Goal: Task Accomplishment & Management: Manage account settings

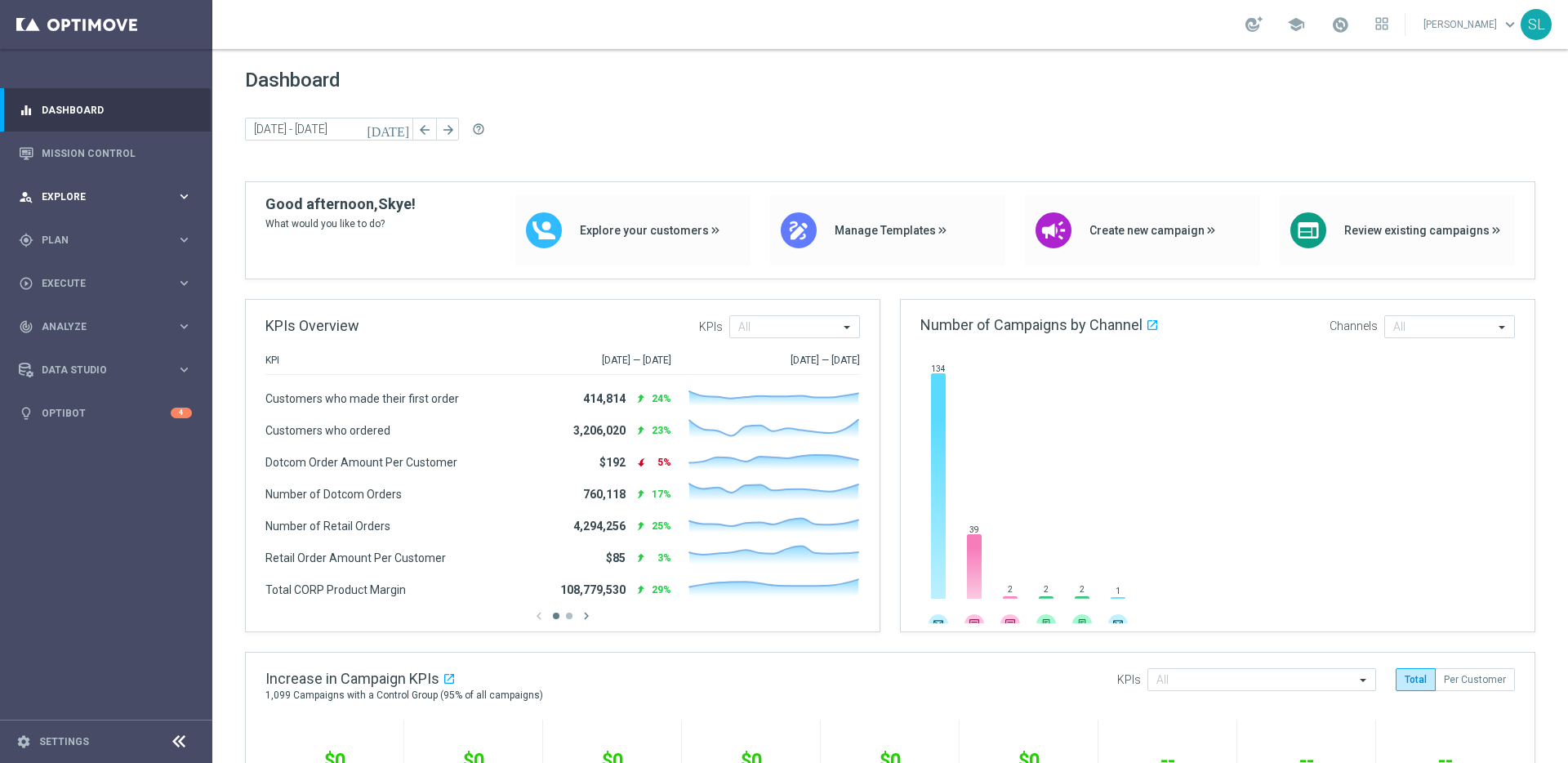
click at [165, 204] on div "person_search Explore keyboard_arrow_right" at bounding box center [105, 196] width 211 height 43
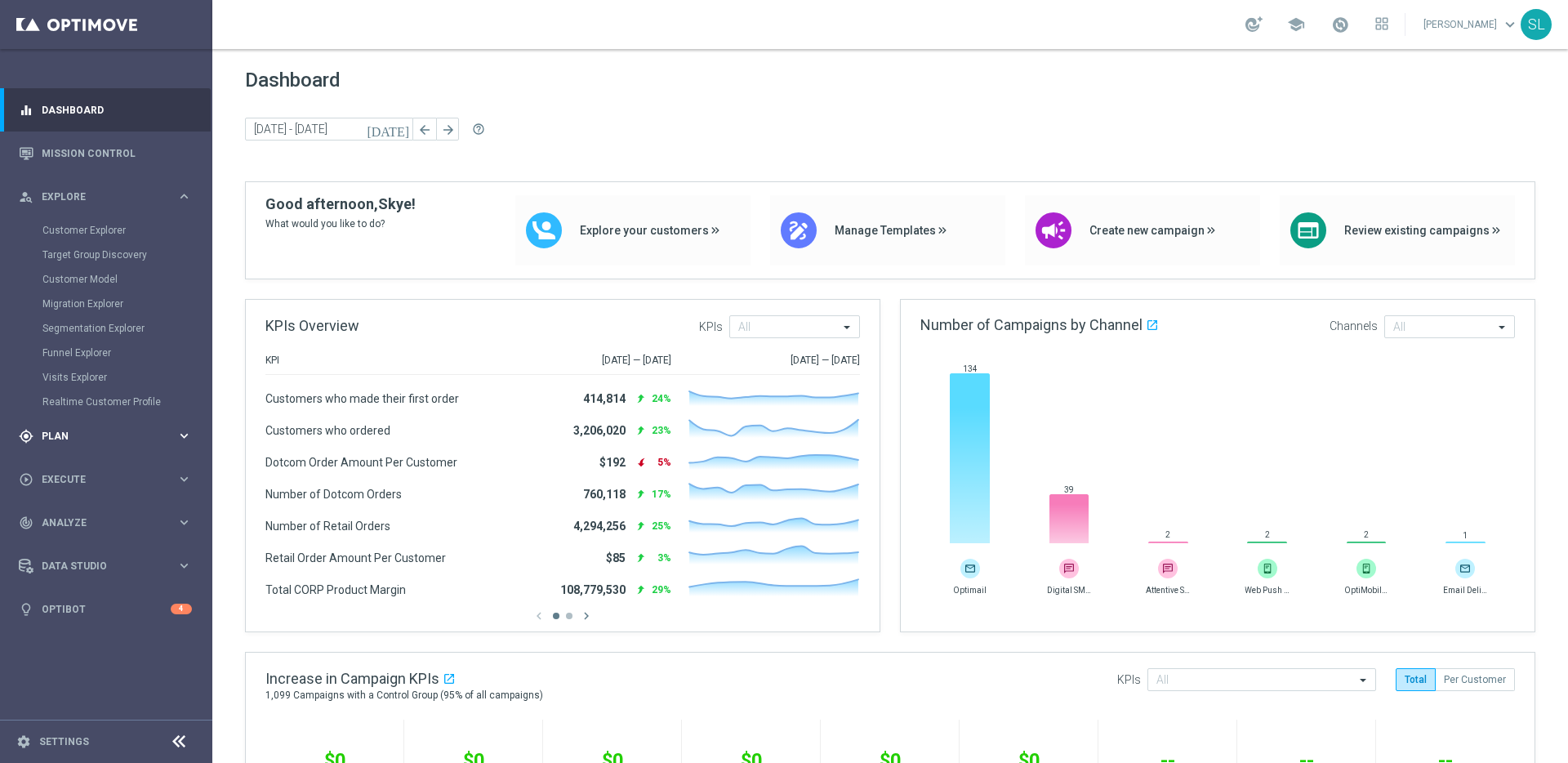
click at [86, 435] on span "Plan" at bounding box center [109, 436] width 135 height 10
click at [84, 269] on link "Target Groups" at bounding box center [105, 273] width 127 height 13
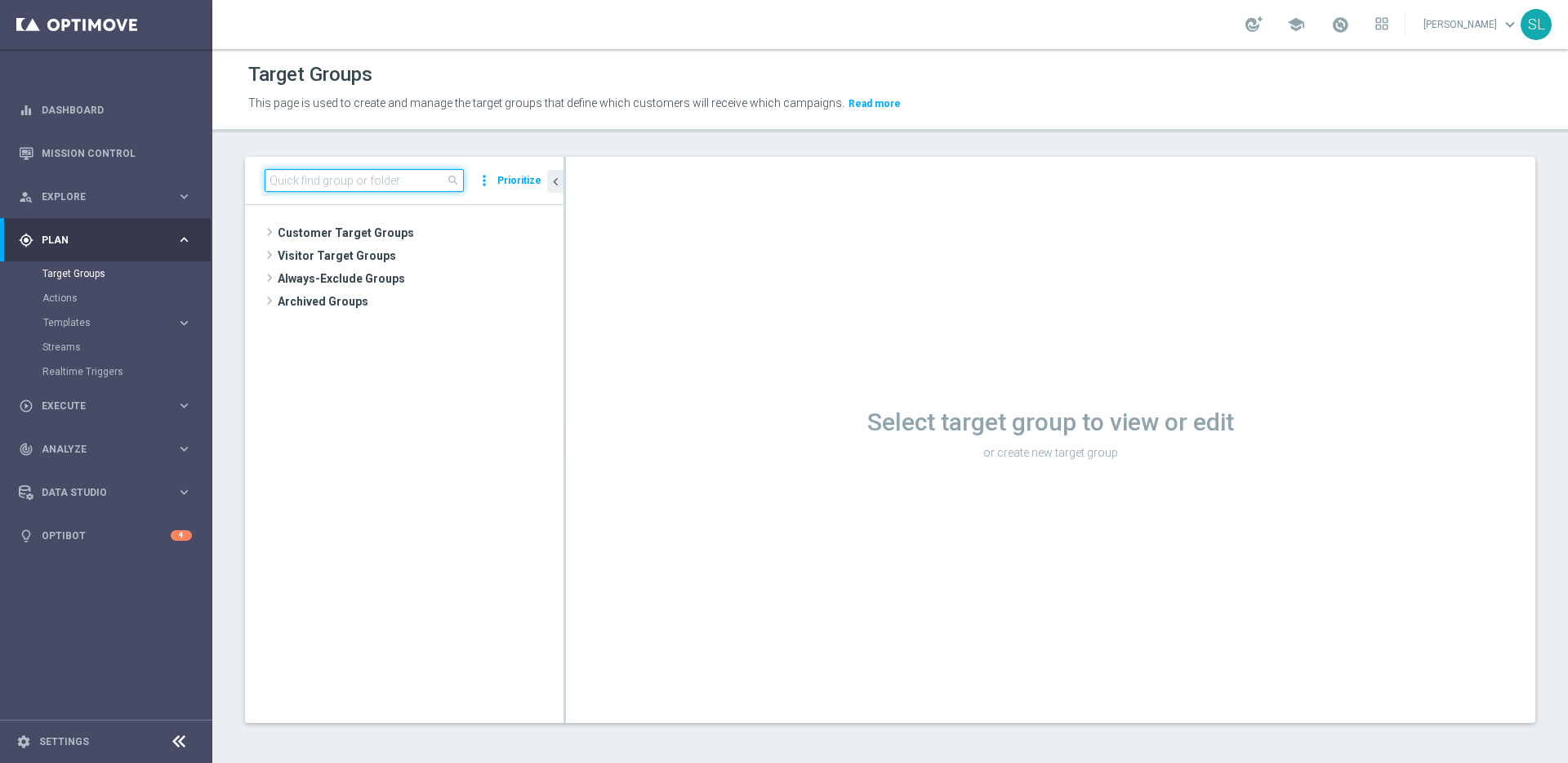
click at [354, 176] on input at bounding box center [365, 180] width 199 height 23
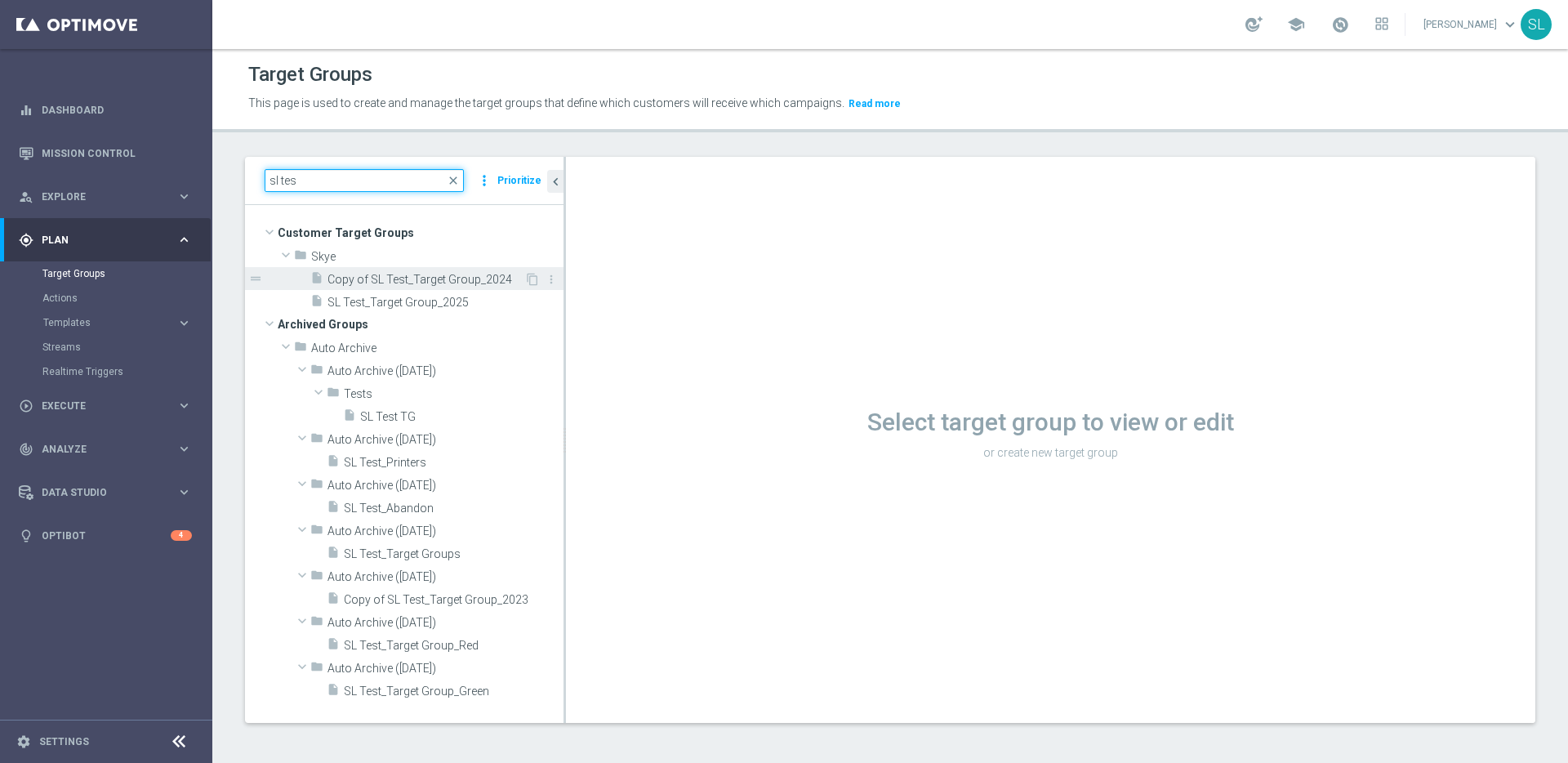
type input "sl tes"
click at [469, 281] on span "Copy of SL Test_Target Group_2024" at bounding box center [425, 279] width 197 height 14
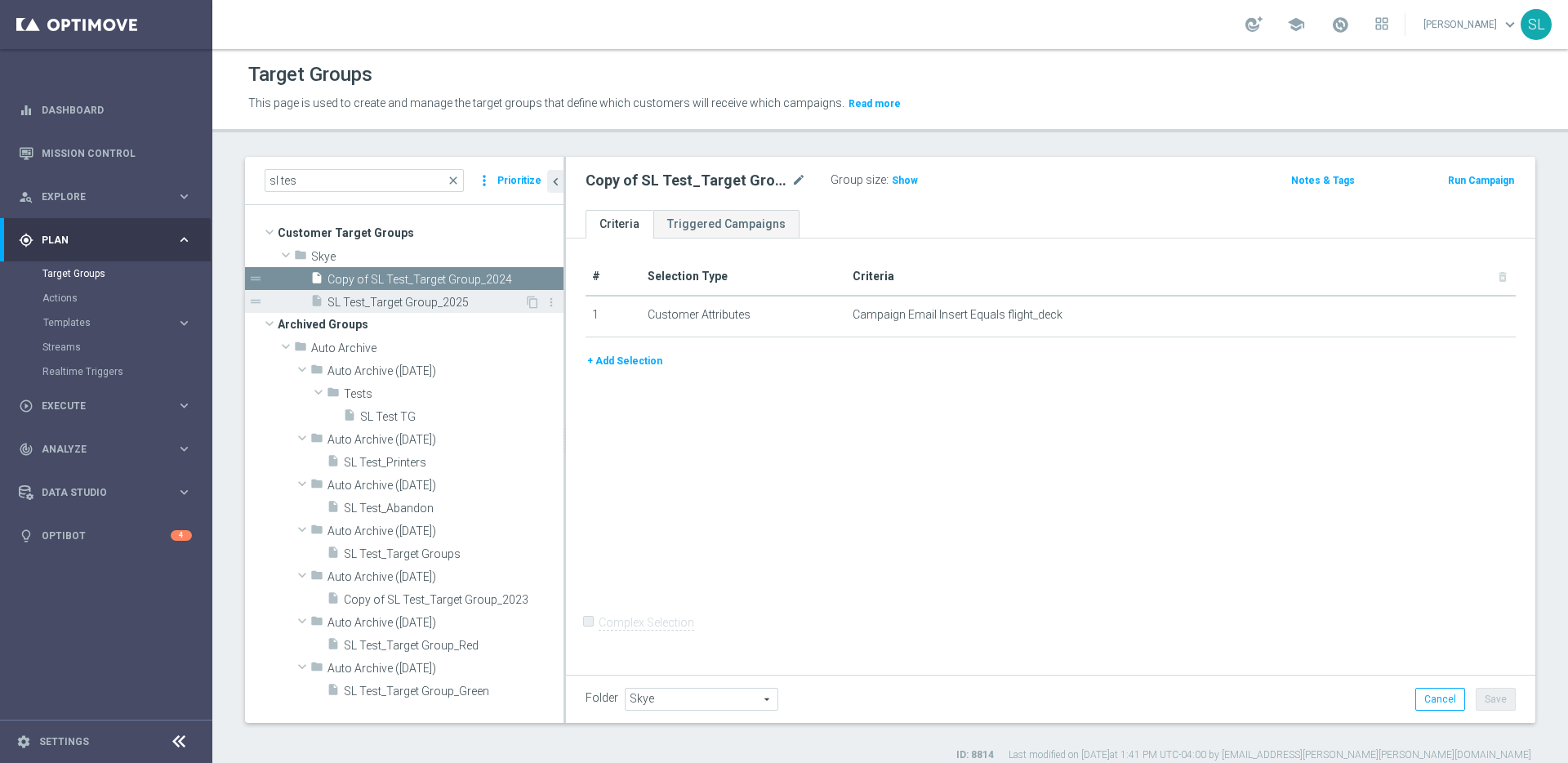
click at [392, 300] on span "SL Test_Target Group_2025" at bounding box center [425, 302] width 197 height 14
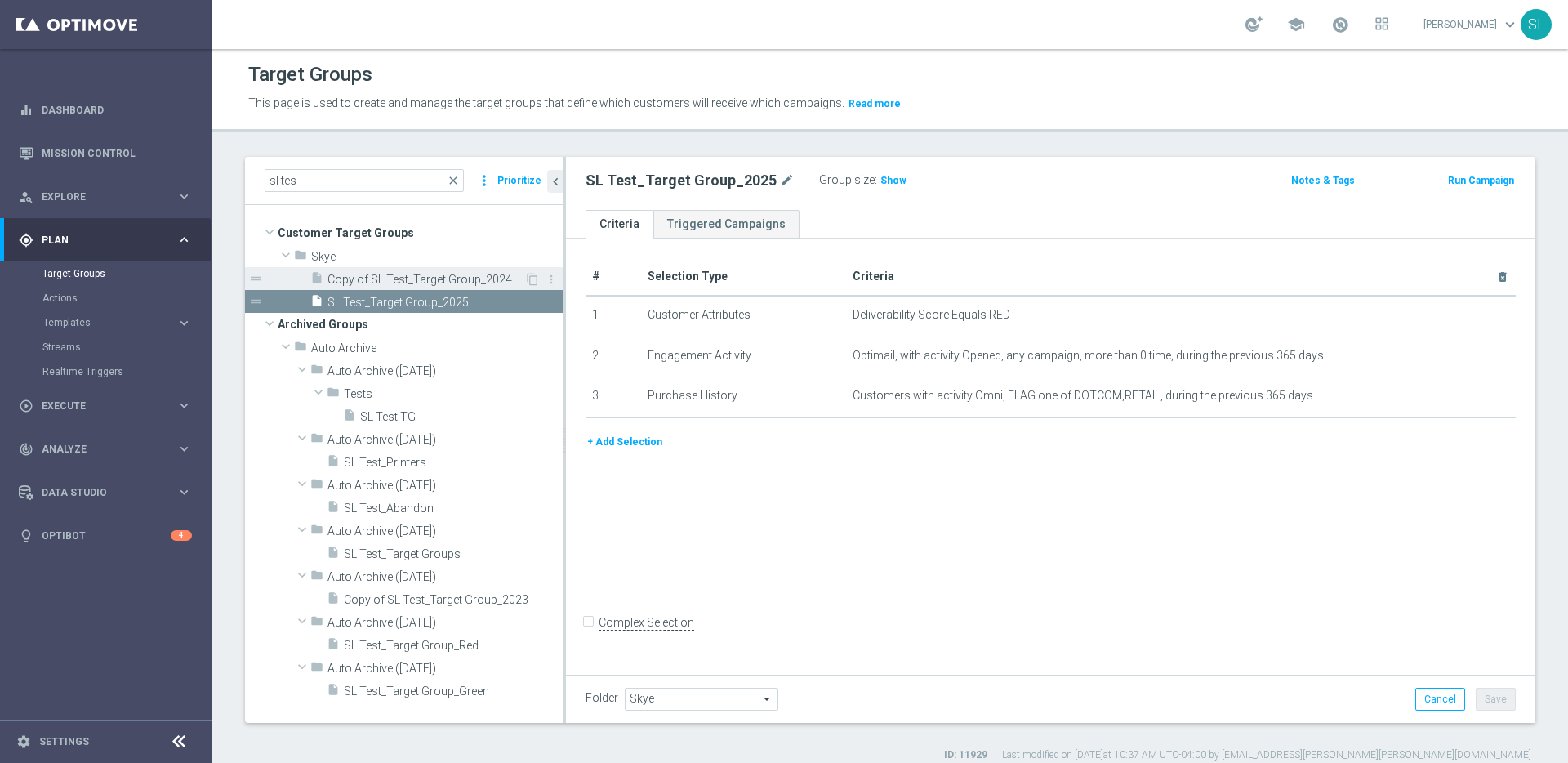
drag, startPoint x: 457, startPoint y: 281, endPoint x: 491, endPoint y: 279, distance: 34.1
click at [457, 280] on span "Copy of SL Test_Target Group_2024" at bounding box center [425, 279] width 197 height 14
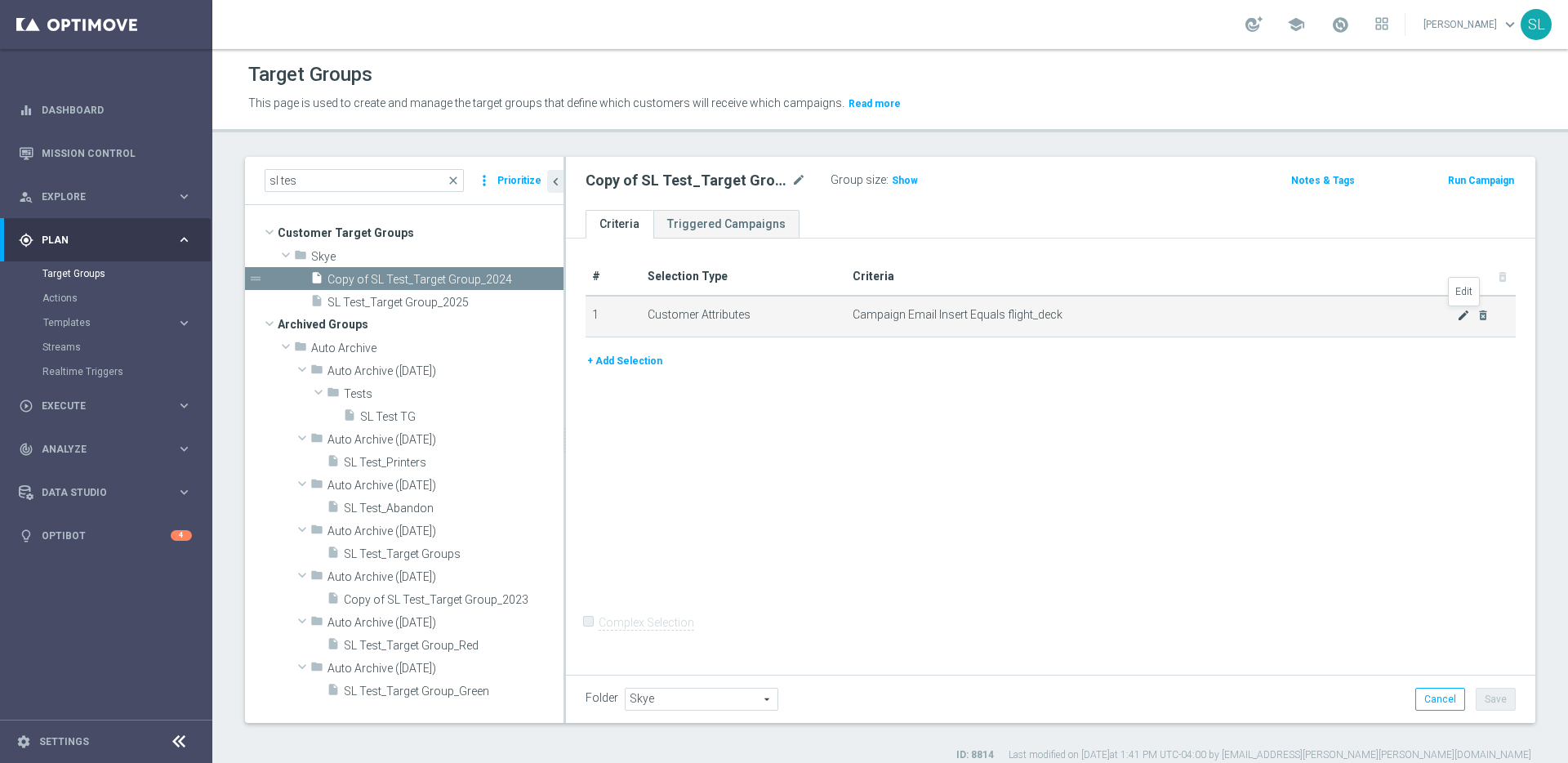
click at [1465, 315] on icon "mode_edit" at bounding box center [1463, 315] width 13 height 13
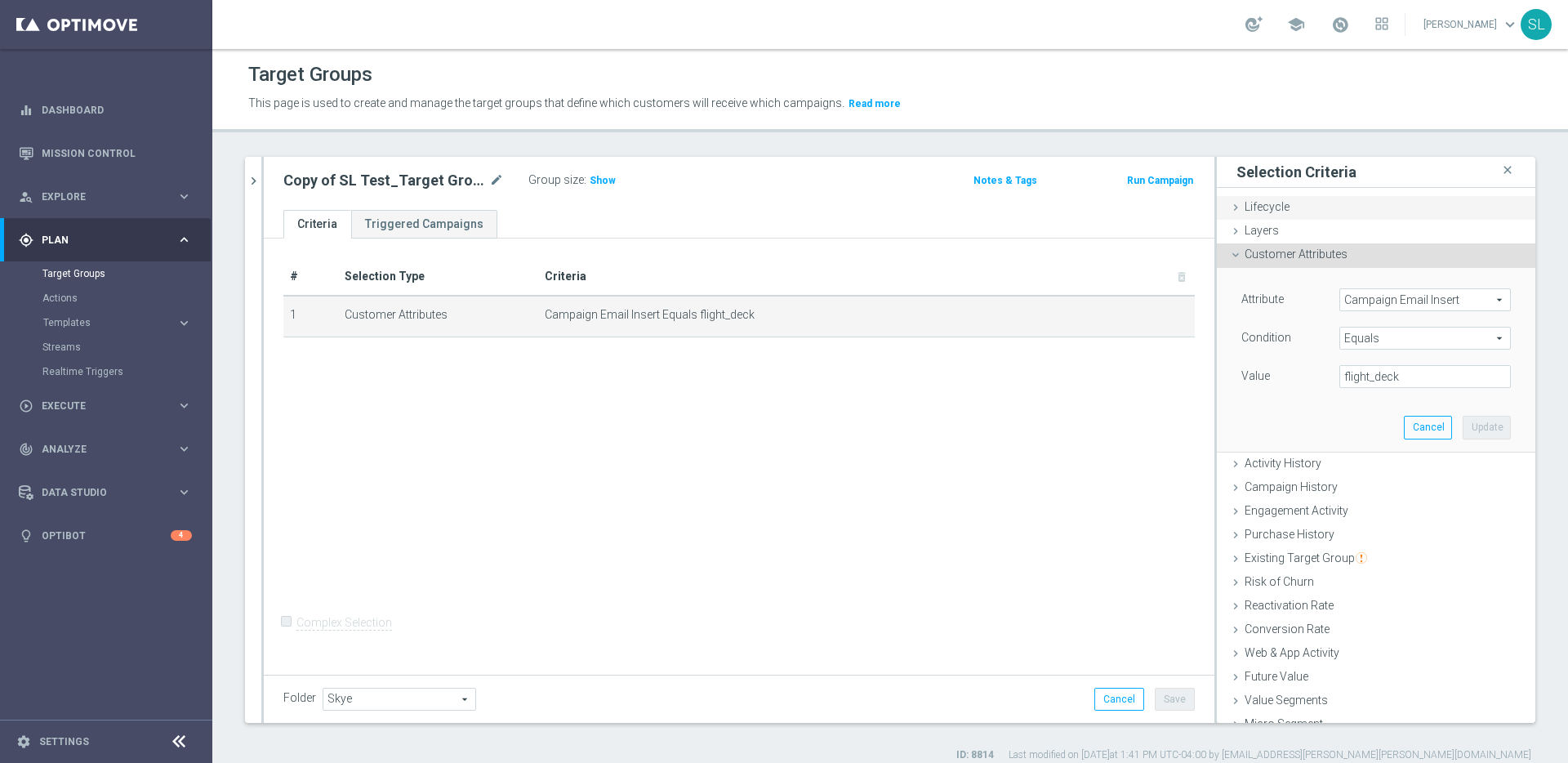
click at [1306, 203] on div "Lifecycle done" at bounding box center [1376, 208] width 318 height 24
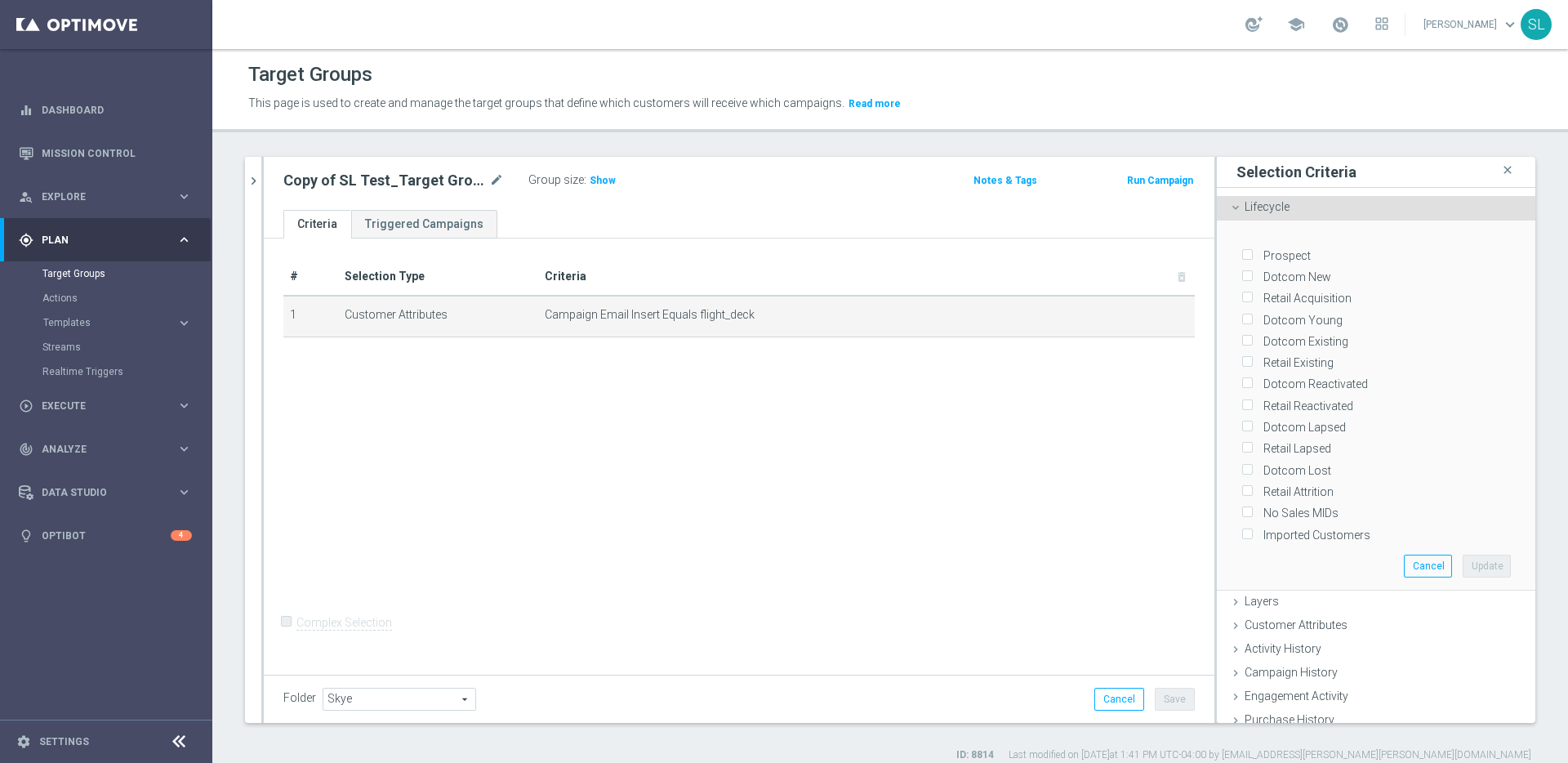
drag, startPoint x: 1302, startPoint y: 318, endPoint x: 1314, endPoint y: 330, distance: 17.0
click at [1302, 318] on label "Dotcom Young" at bounding box center [1300, 320] width 85 height 14
click at [1252, 318] on input "Dotcom Young" at bounding box center [1246, 320] width 11 height 11
checkbox input "true"
click at [1490, 560] on button "Update" at bounding box center [1487, 565] width 48 height 23
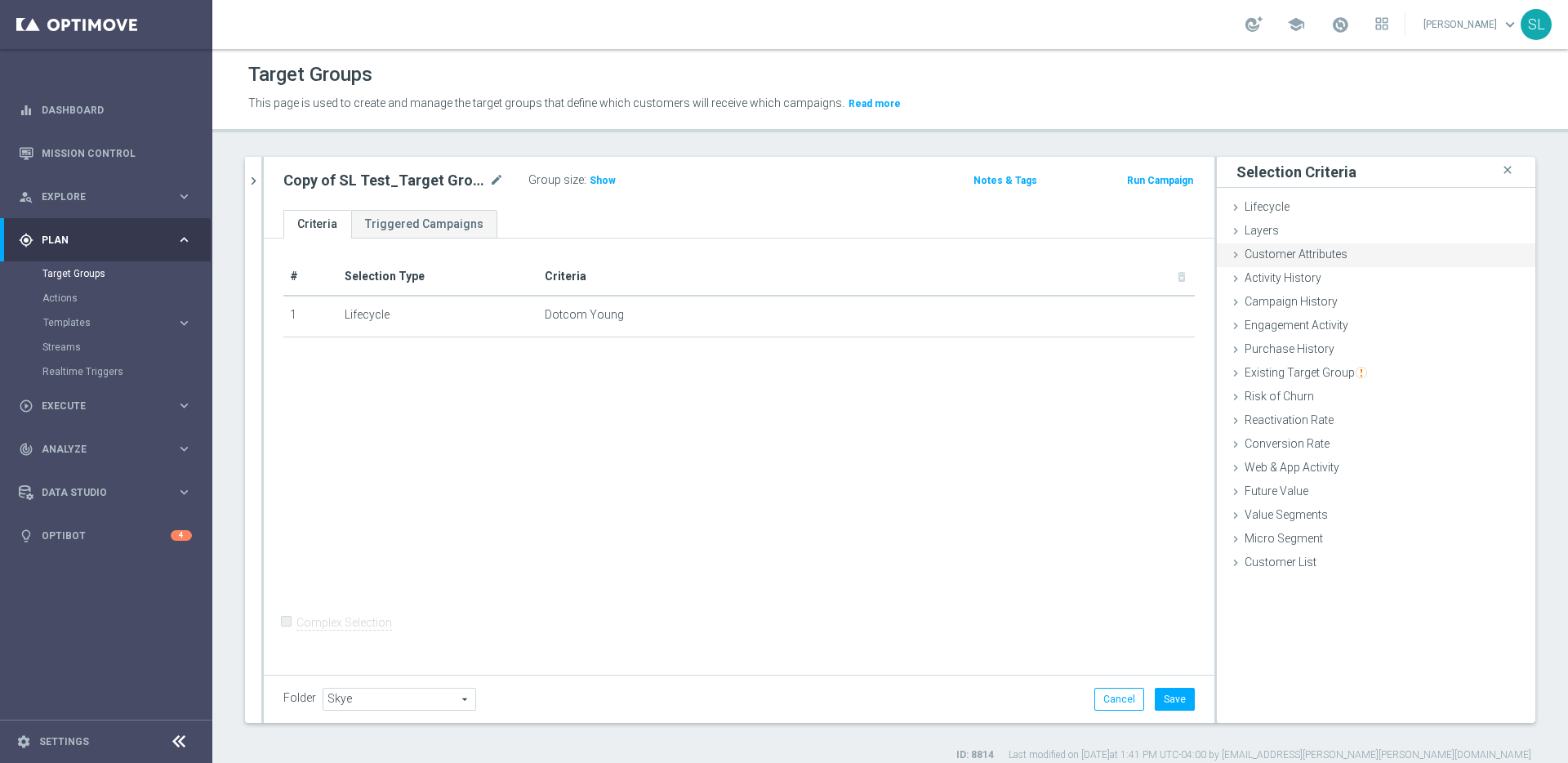
click at [1276, 253] on span "Customer Attributes" at bounding box center [1296, 253] width 103 height 13
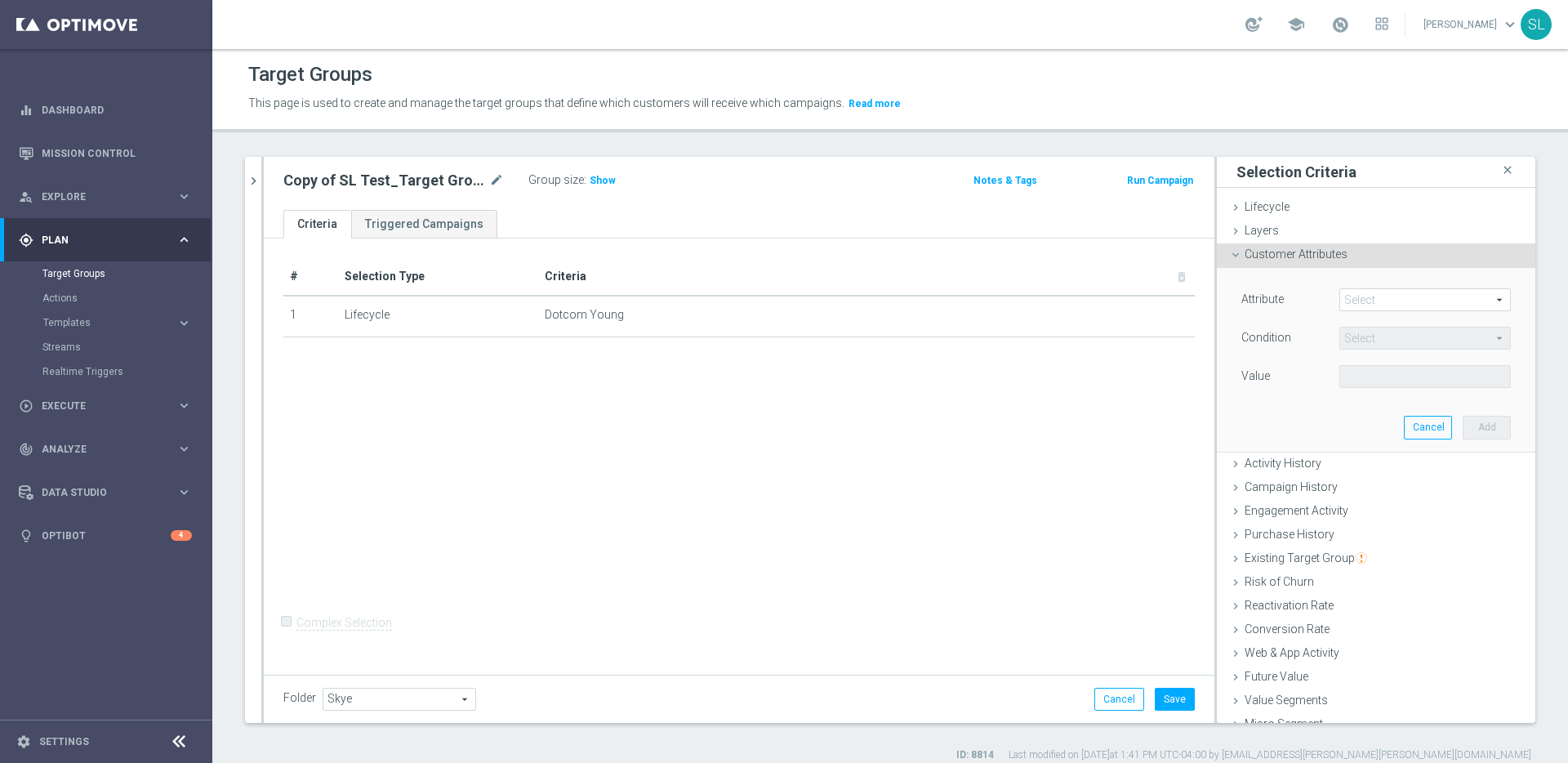
click at [1381, 304] on span at bounding box center [1425, 300] width 170 height 21
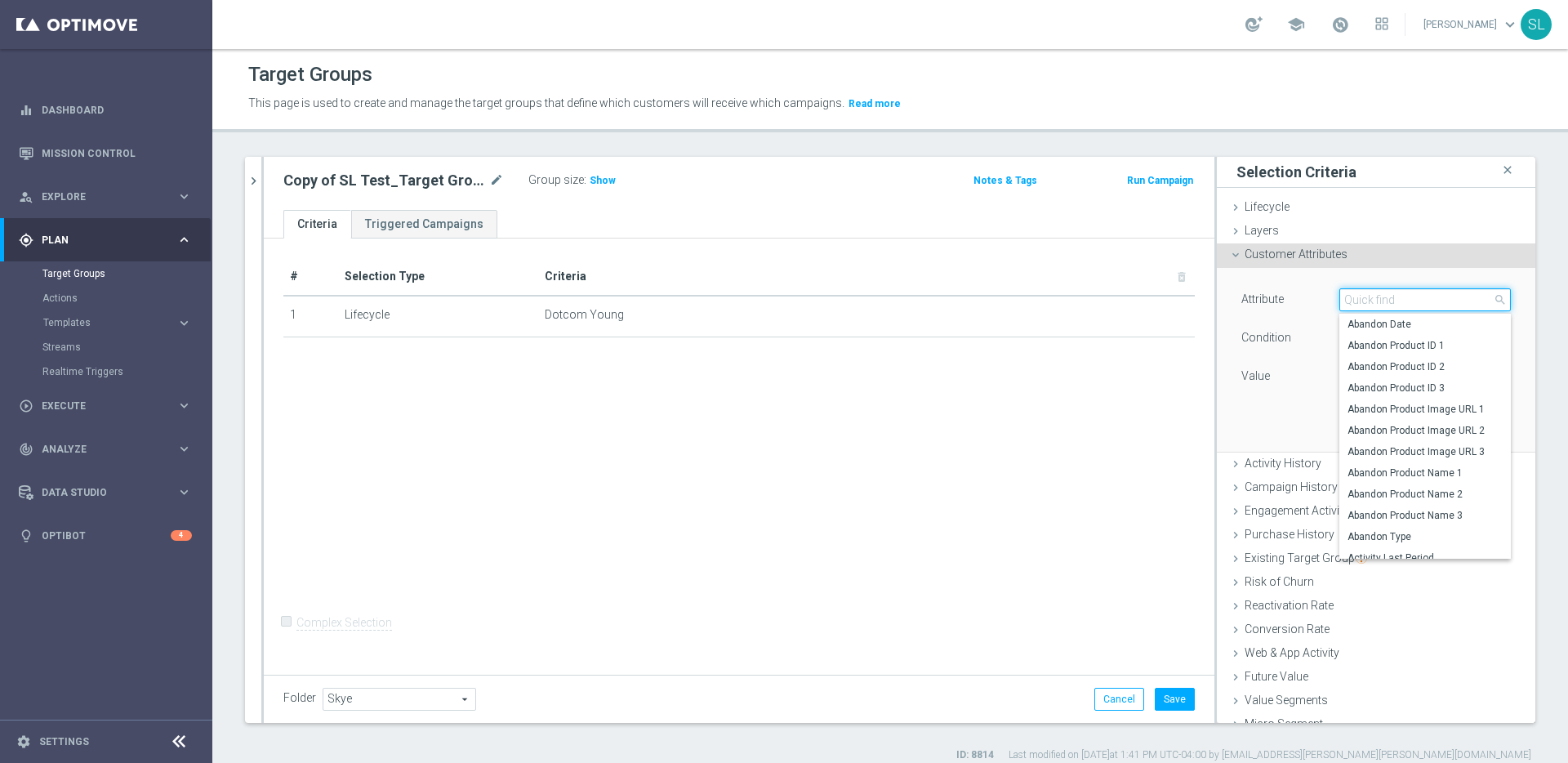
click at [1371, 299] on input "search" at bounding box center [1425, 300] width 171 height 23
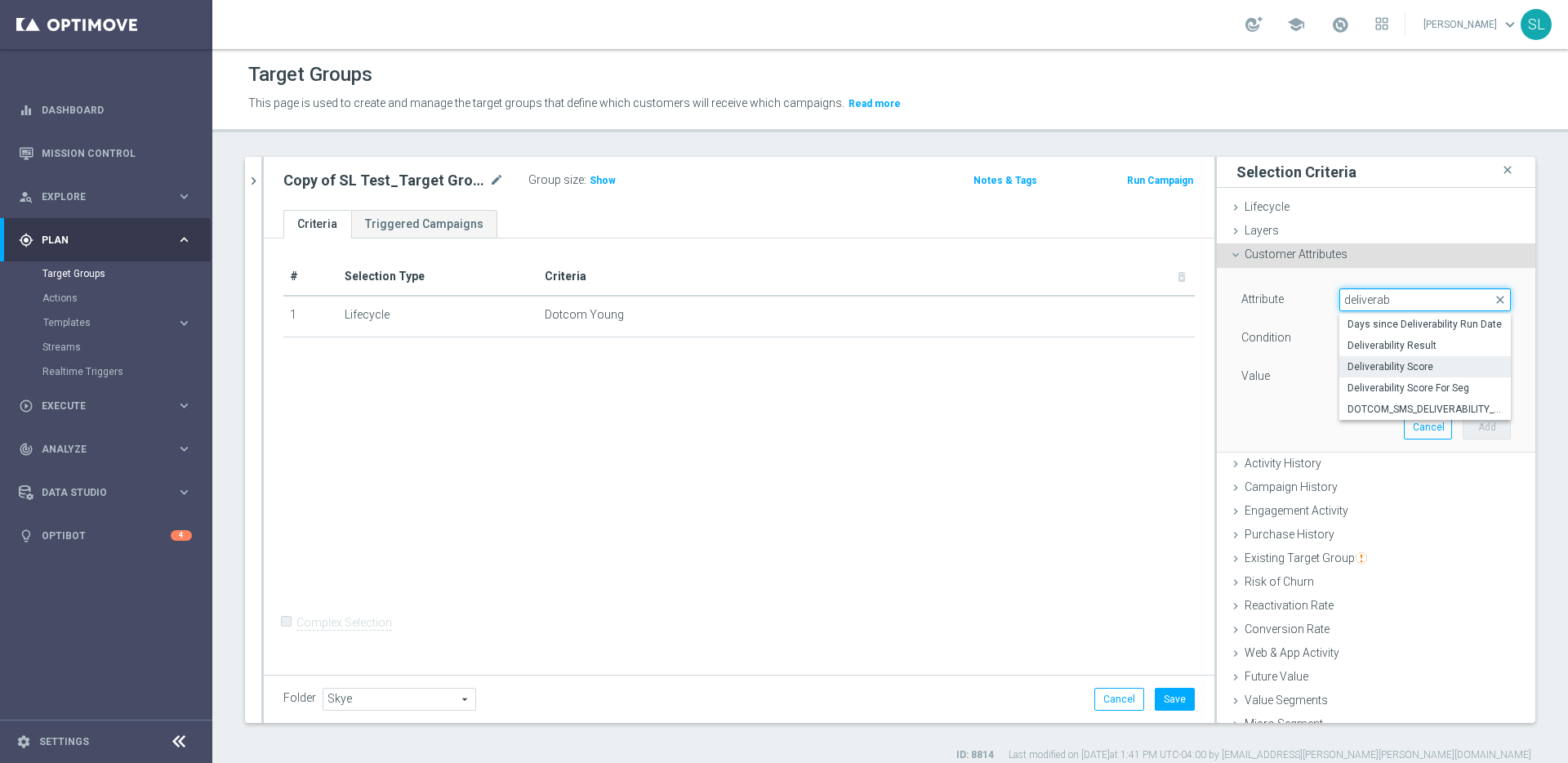
type input "deliverab"
click at [1398, 364] on span "Deliverability Score" at bounding box center [1425, 366] width 155 height 13
type input "Deliverability Score"
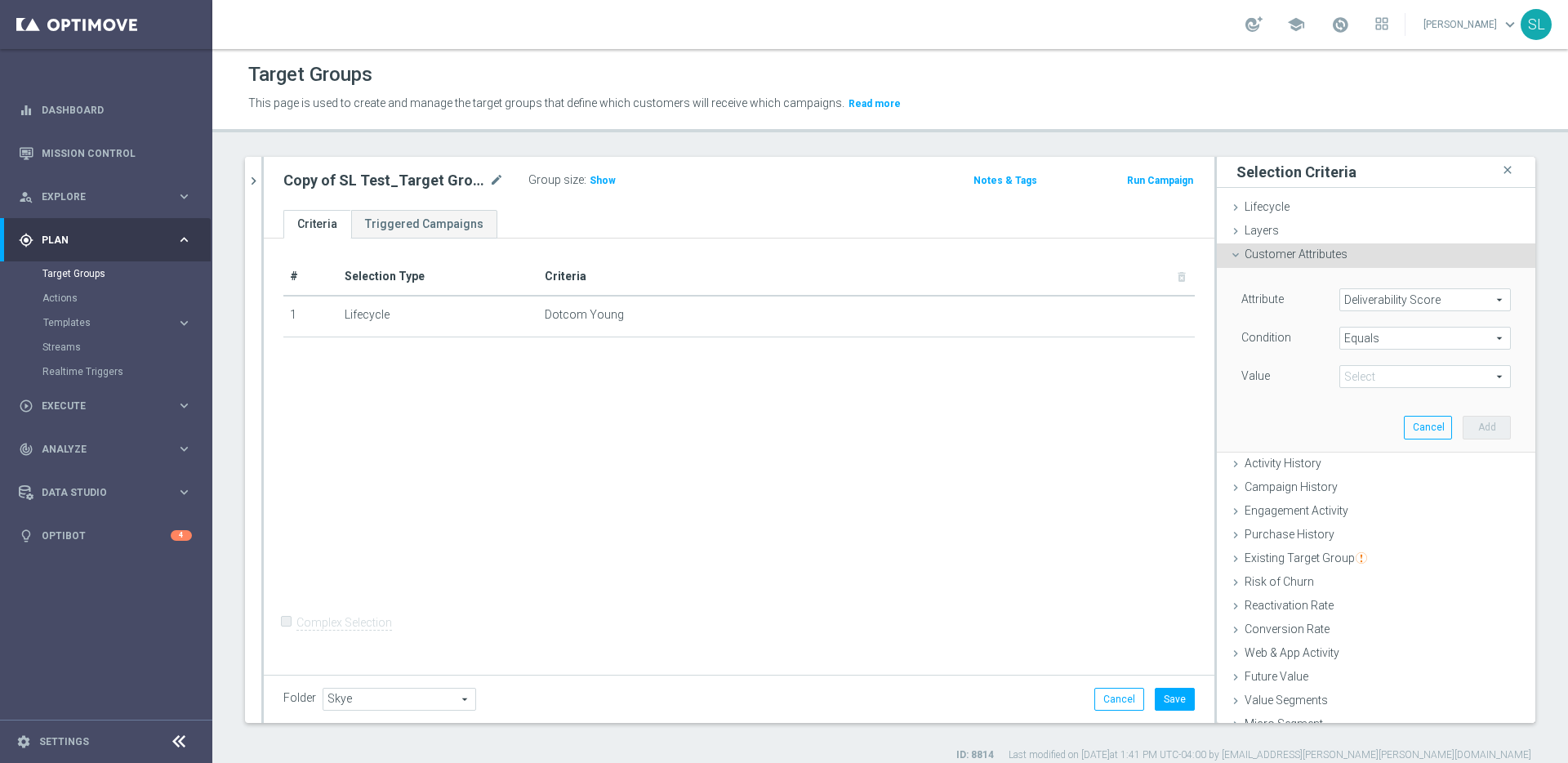
click at [1396, 339] on span "Equals" at bounding box center [1425, 338] width 170 height 21
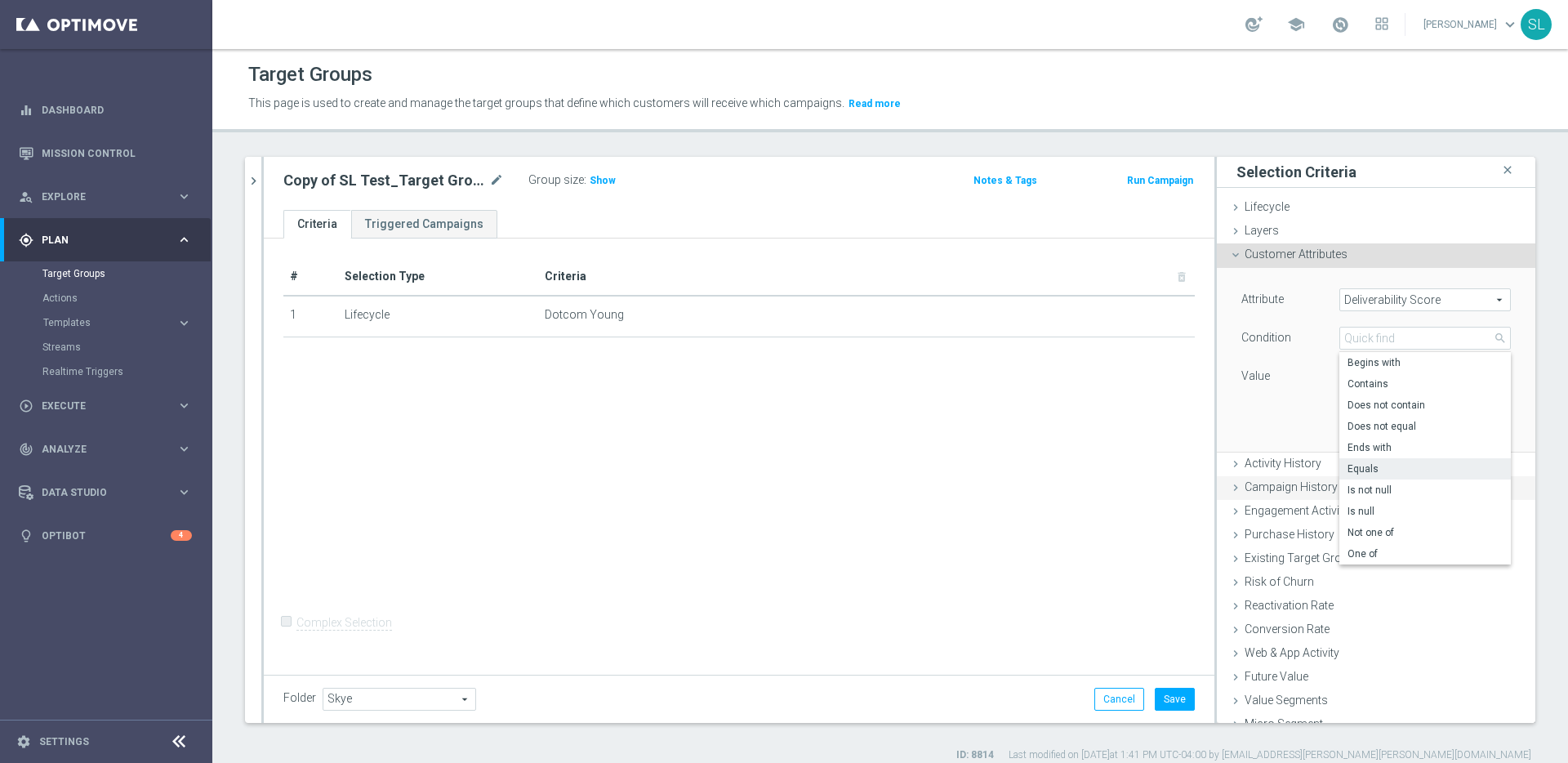
drag, startPoint x: 1384, startPoint y: 553, endPoint x: 1387, endPoint y: 497, distance: 56.1
click at [1384, 553] on span "One of" at bounding box center [1425, 553] width 155 height 13
type input "One of"
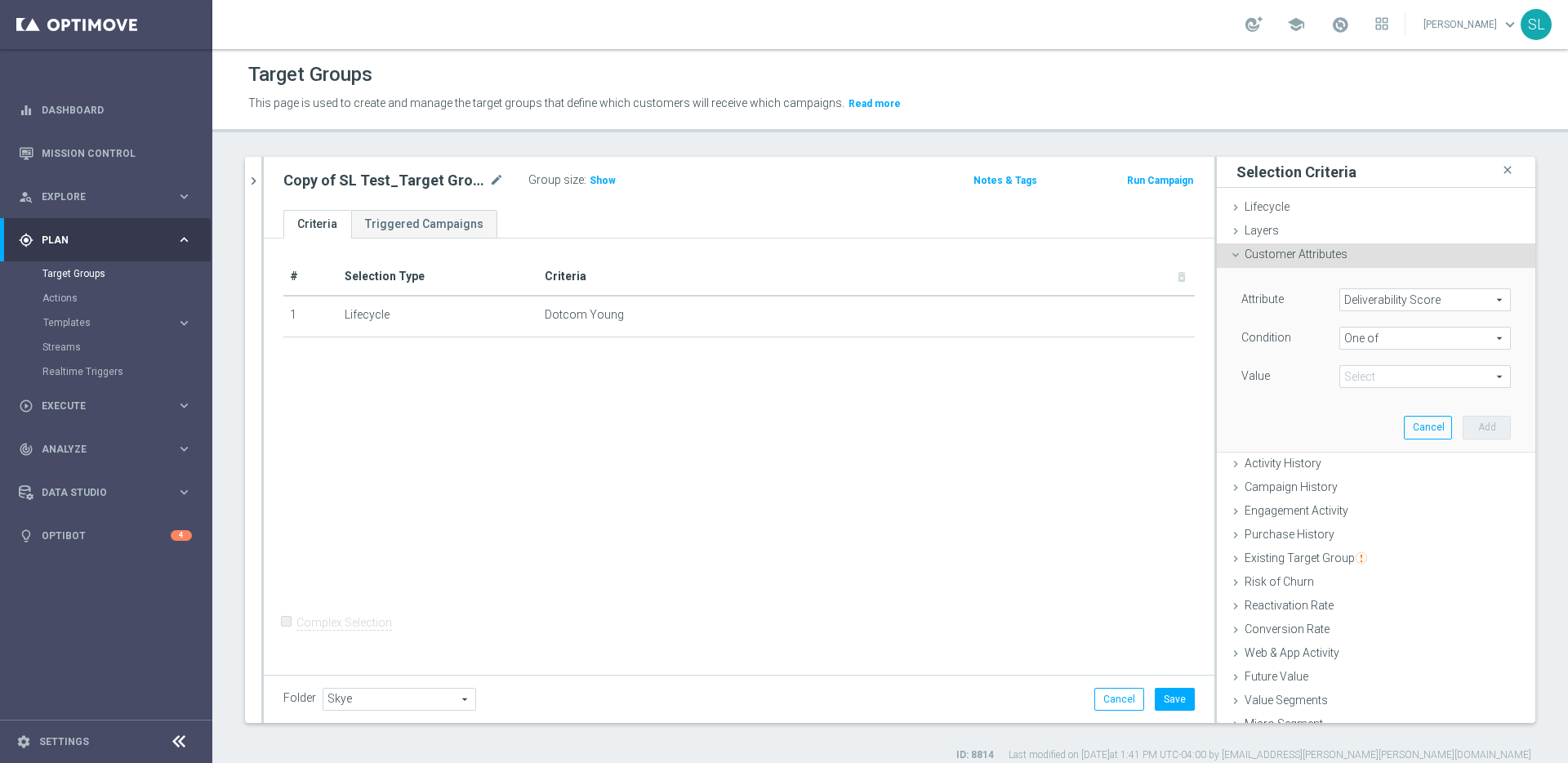
click at [1385, 374] on span at bounding box center [1425, 376] width 170 height 21
drag, startPoint x: 1387, startPoint y: 487, endPoint x: 1382, endPoint y: 501, distance: 14.9
click at [1387, 487] on span "GREEN" at bounding box center [1436, 485] width 149 height 13
click at [1362, 487] on input "GREEN" at bounding box center [1357, 486] width 11 height 11
checkbox input "true"
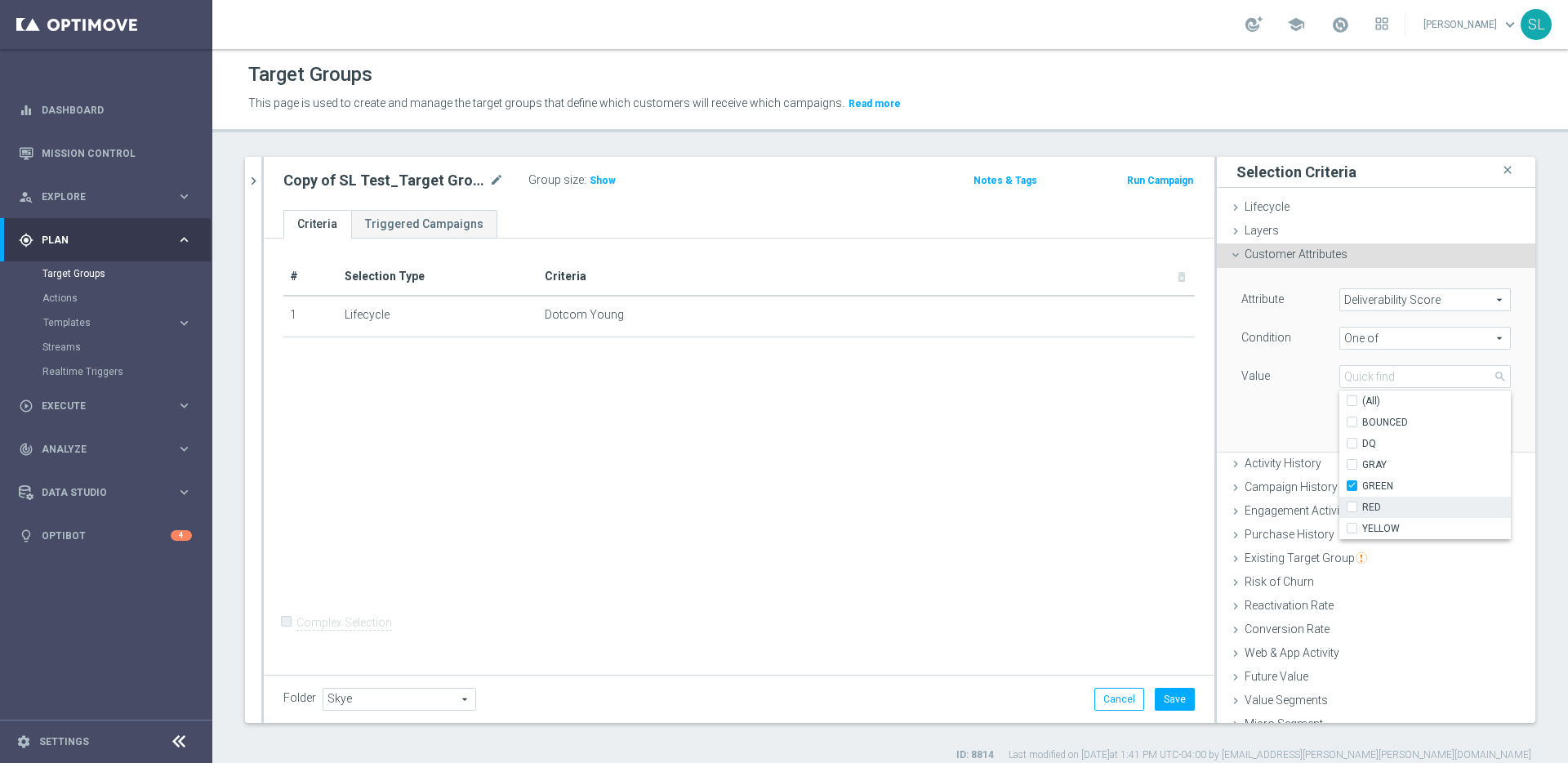
type input "GREEN"
drag, startPoint x: 1381, startPoint y: 523, endPoint x: 1363, endPoint y: 504, distance: 26.2
click at [1381, 522] on span "YELLOW" at bounding box center [1436, 528] width 149 height 13
click at [1362, 523] on input "YELLOW" at bounding box center [1357, 528] width 11 height 11
checkbox input "true"
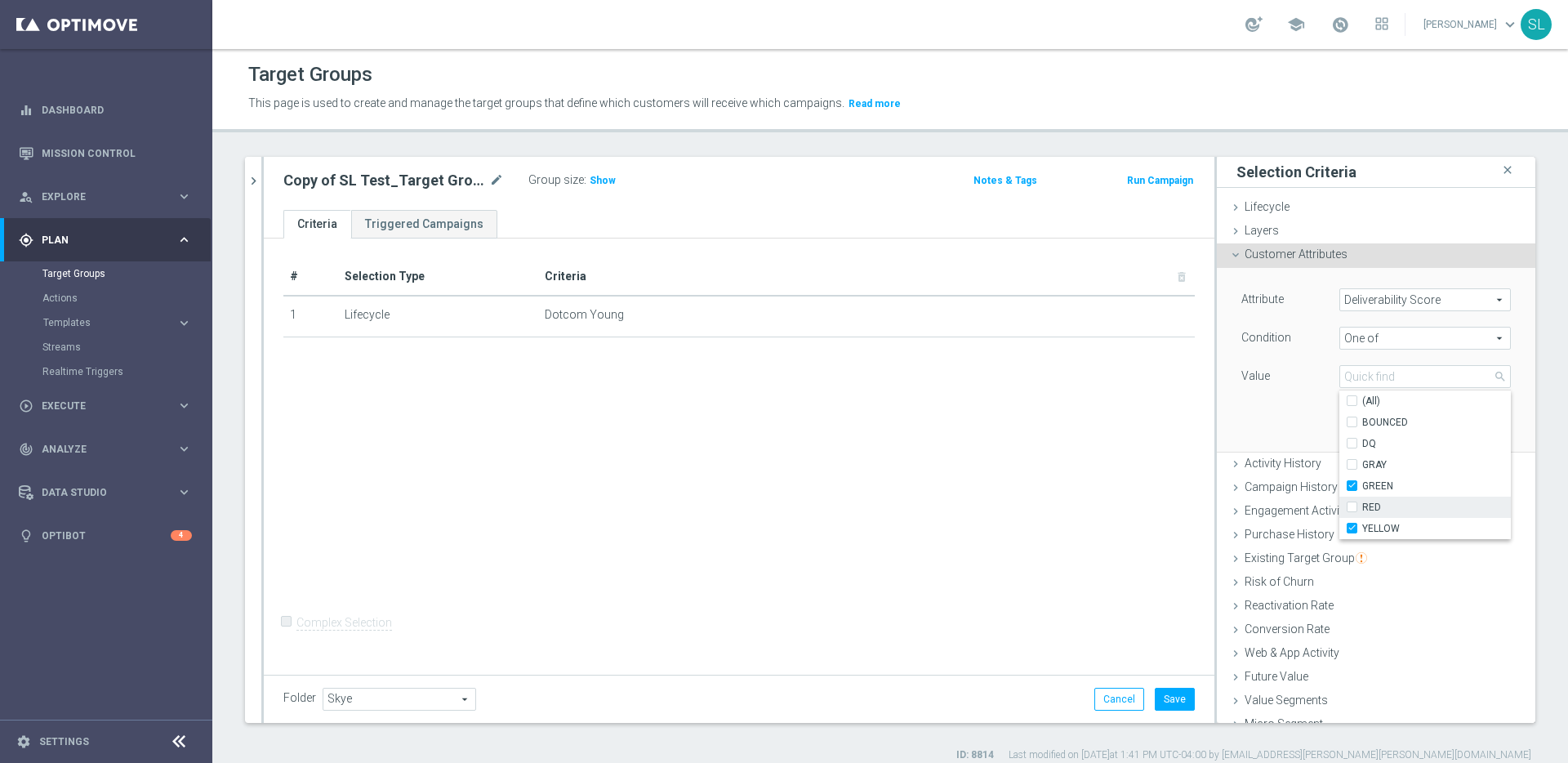
type input "Selected 2 of 6"
click at [1285, 430] on div "Attribute Deliverability Score Deliverability Score arrow_drop_down search Cond…" at bounding box center [1376, 359] width 294 height 183
click at [1483, 424] on button "Add" at bounding box center [1487, 427] width 48 height 23
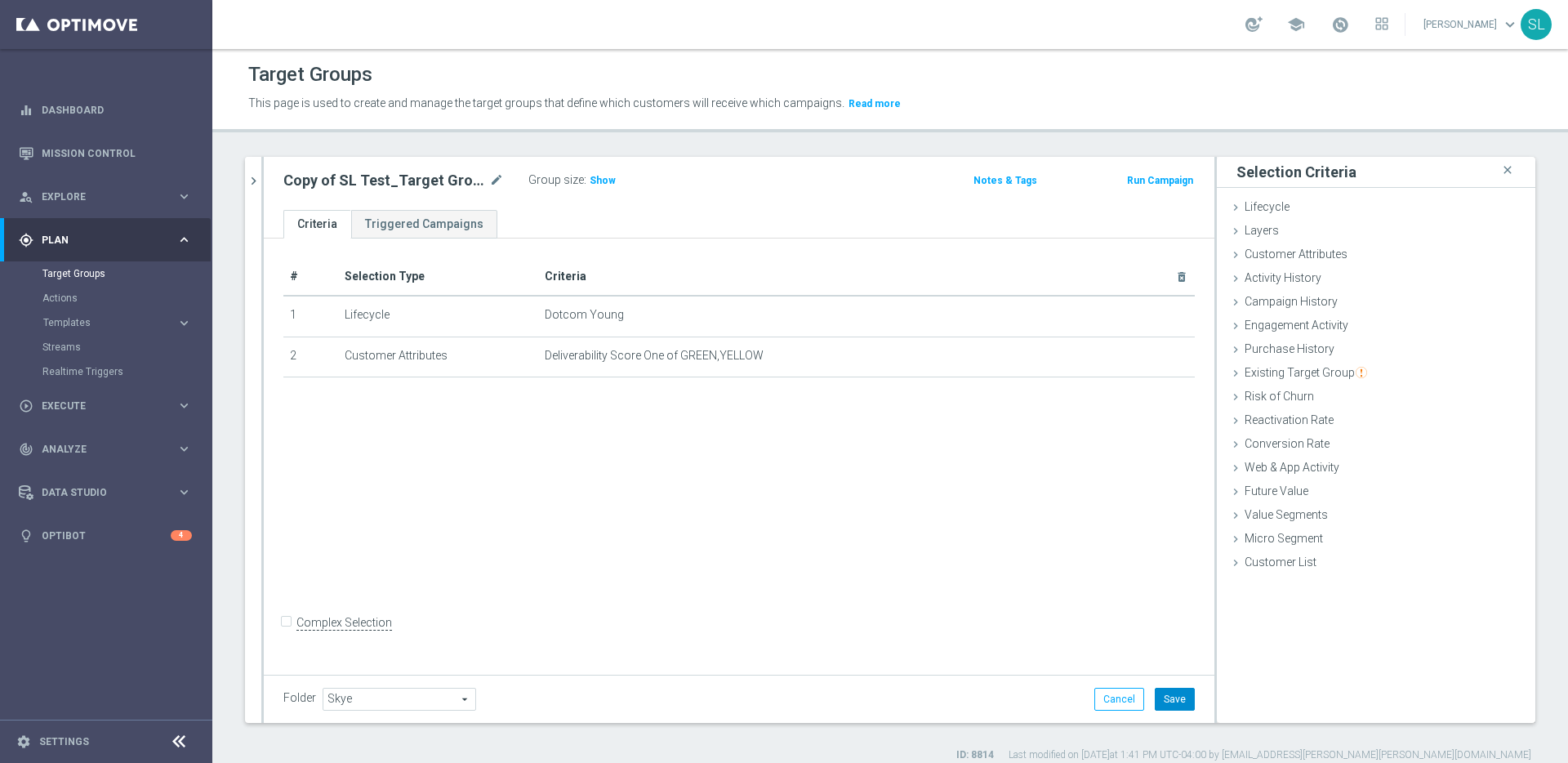
click at [1174, 692] on button "Save" at bounding box center [1175, 699] width 40 height 23
click at [593, 181] on span "Show" at bounding box center [603, 181] width 26 height 12
click at [616, 176] on span "132,068" at bounding box center [610, 182] width 40 height 15
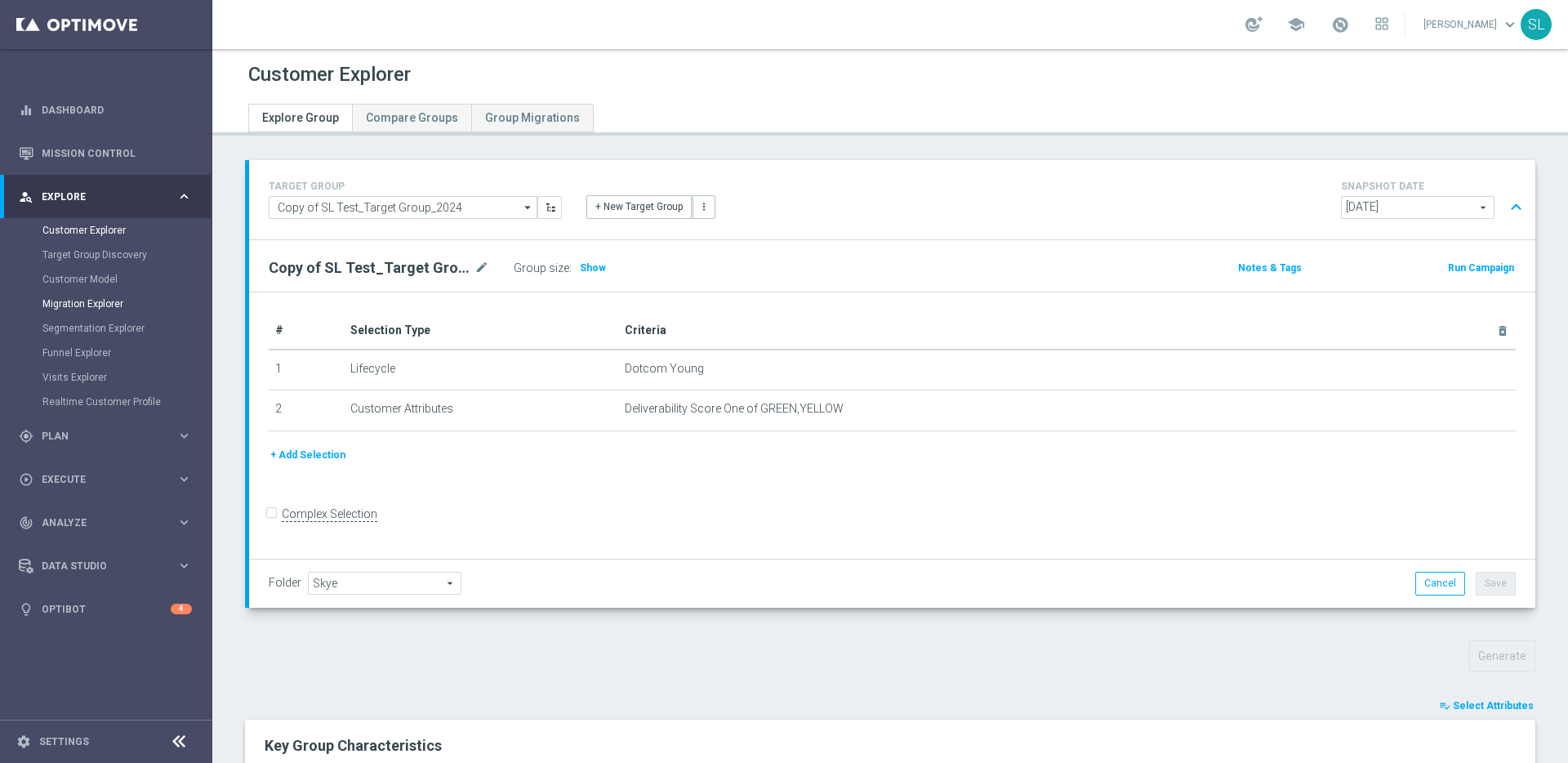
scroll to position [480, 0]
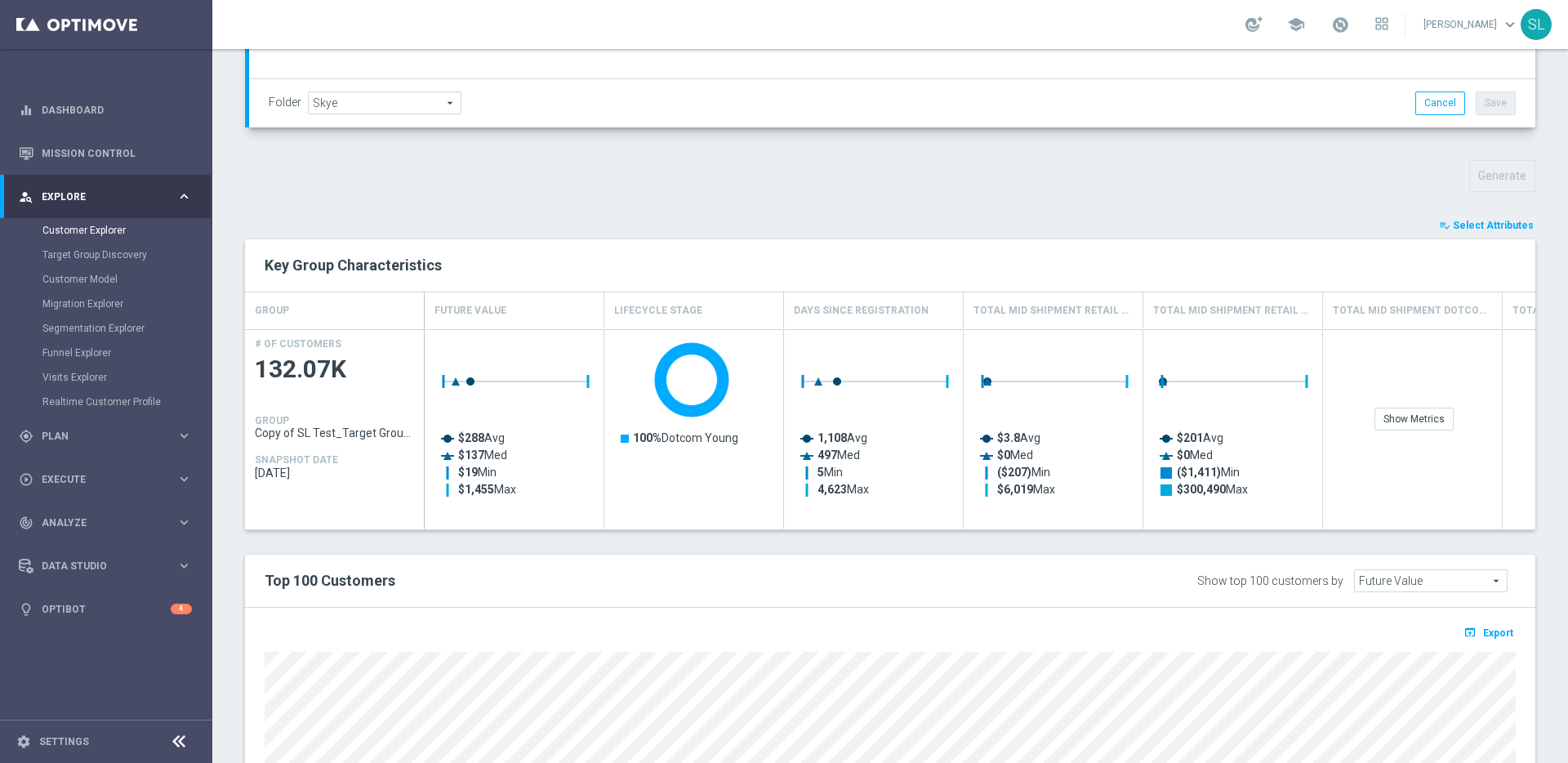
click at [1481, 225] on span "Select Attributes" at bounding box center [1494, 225] width 81 height 12
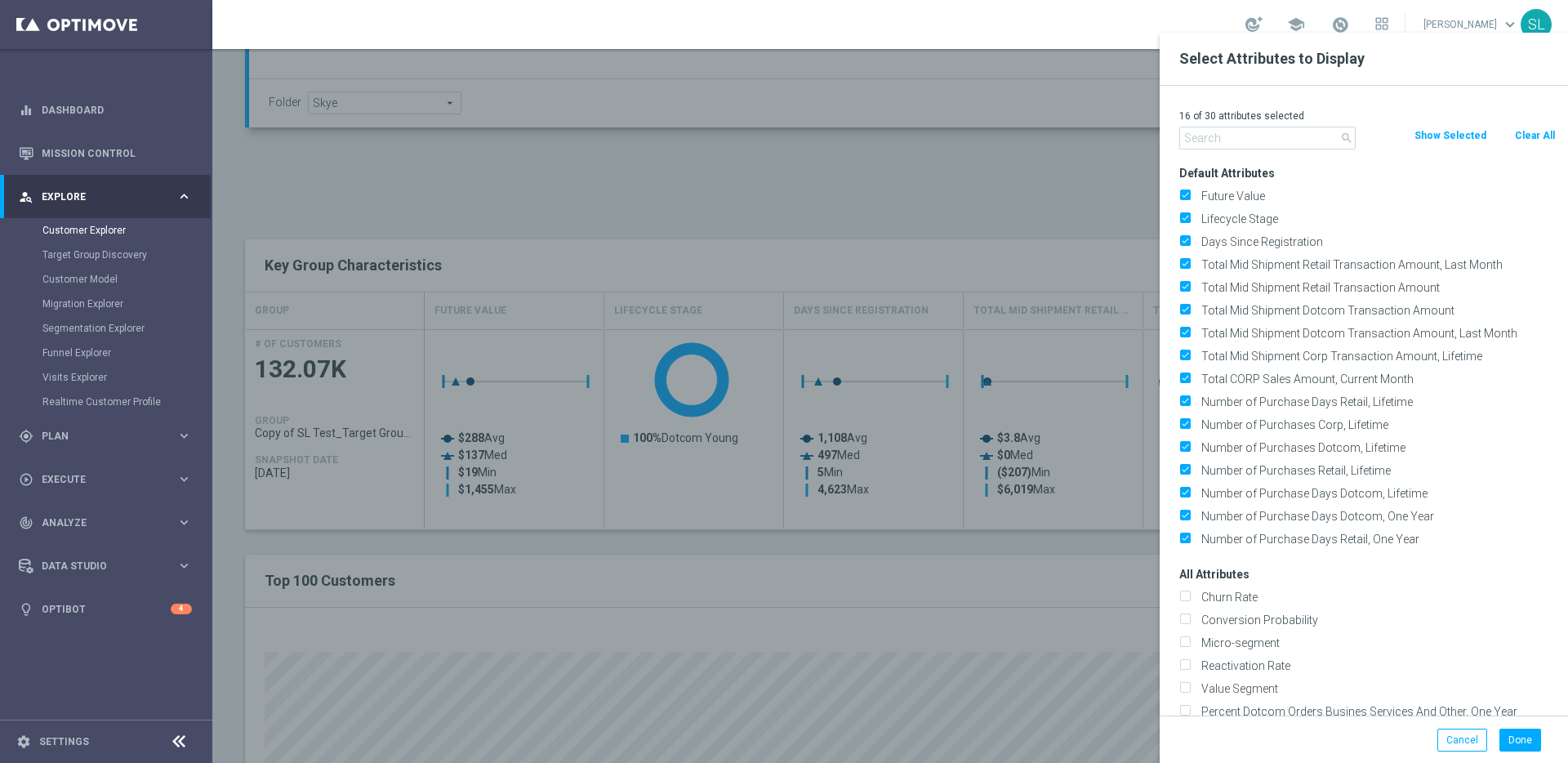
drag, startPoint x: 1528, startPoint y: 133, endPoint x: 1501, endPoint y: 135, distance: 27.1
click at [1526, 133] on button "Clear All" at bounding box center [1535, 135] width 43 height 18
checkbox input "false"
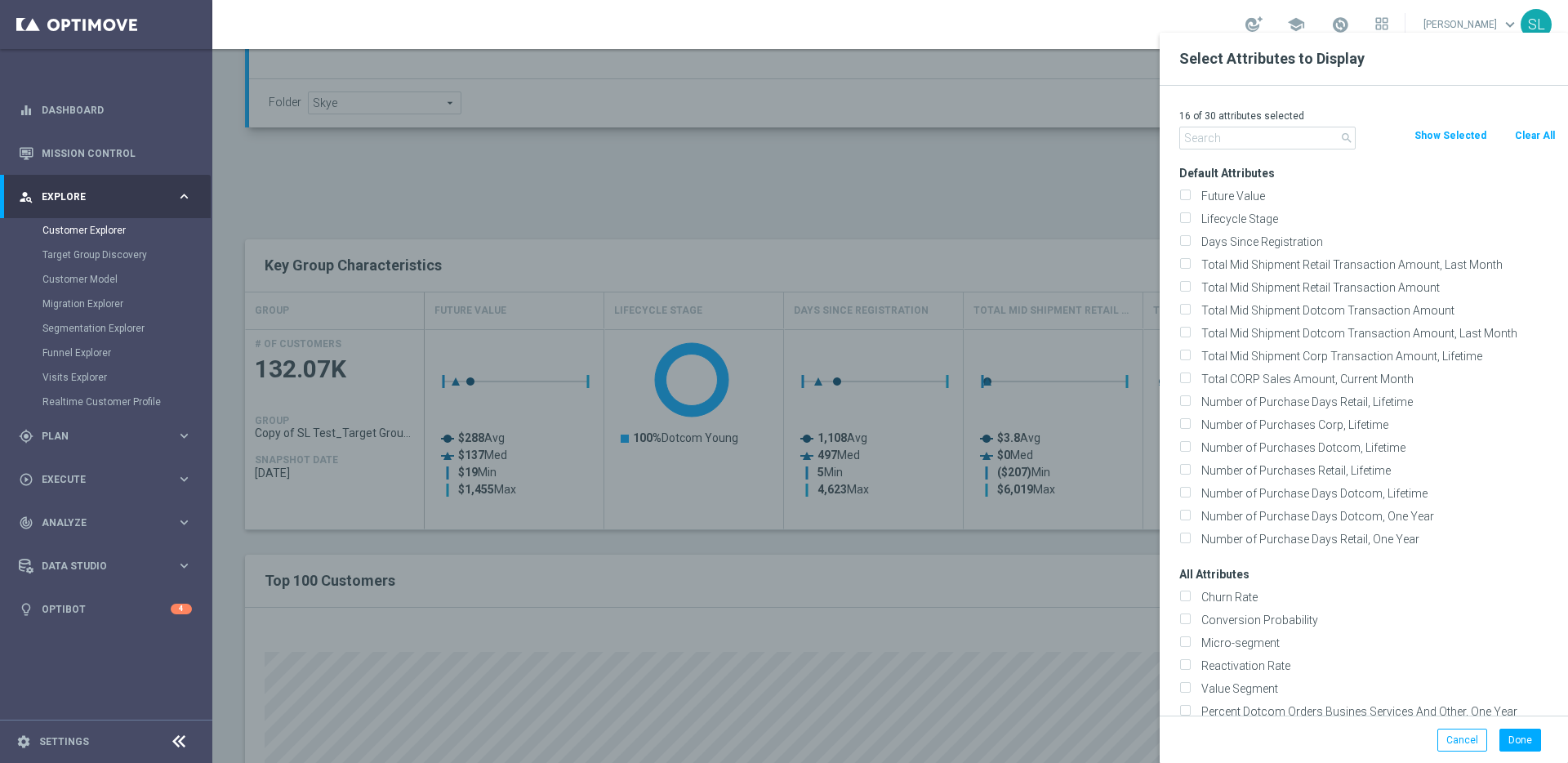
checkbox input "false"
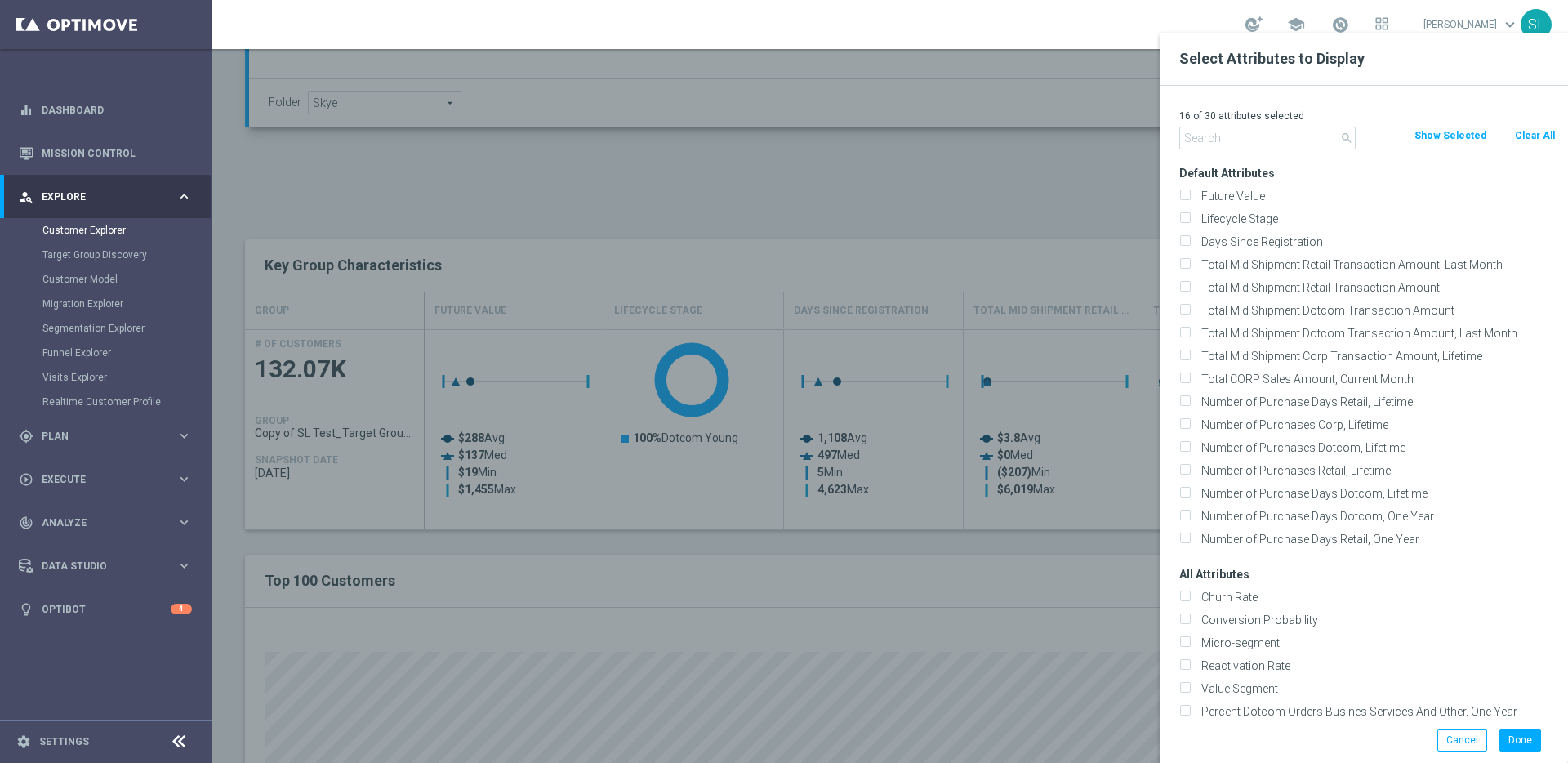
checkbox input "false"
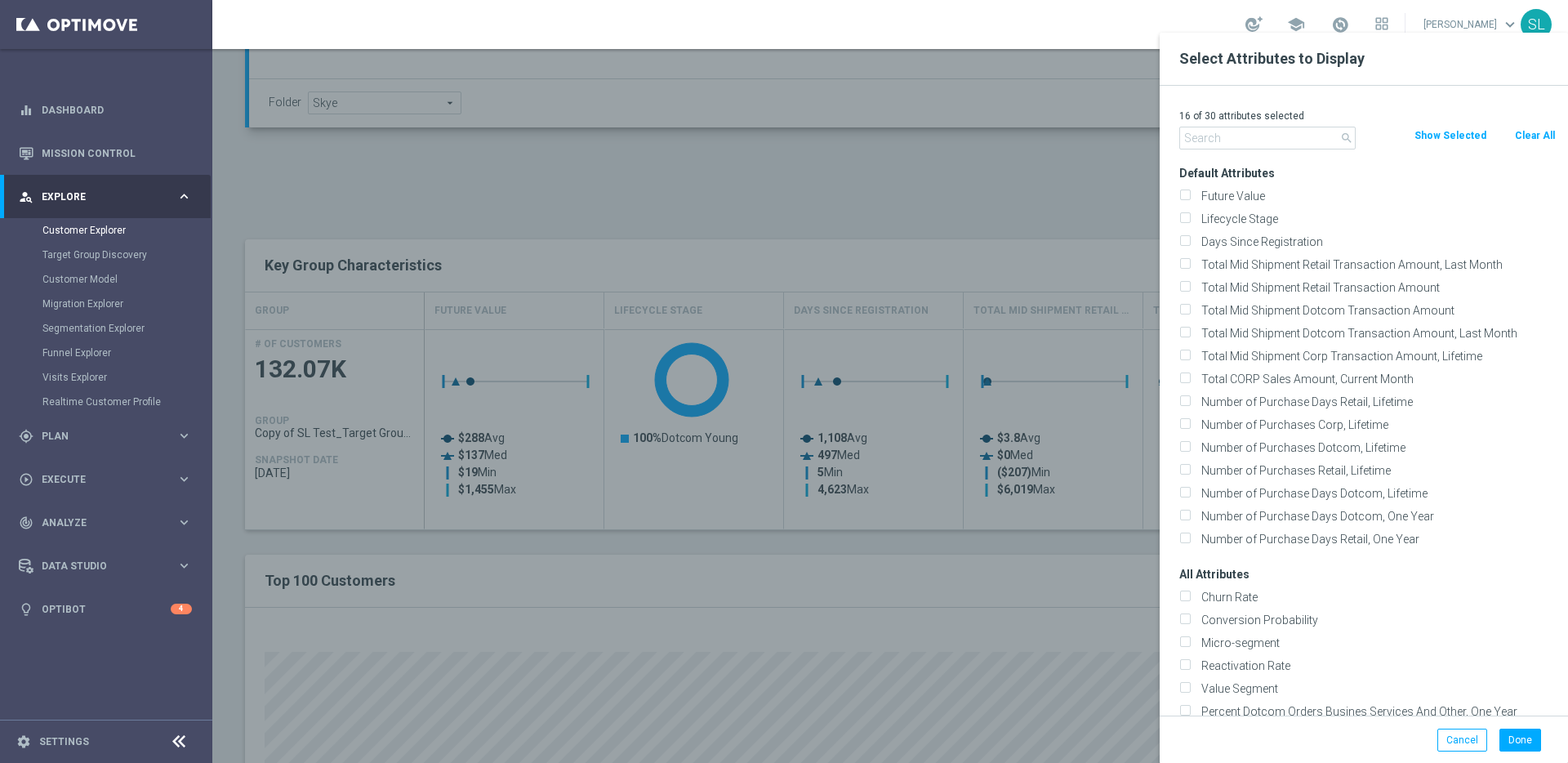
checkbox input "false"
click at [1311, 142] on input "text" at bounding box center [1268, 138] width 176 height 23
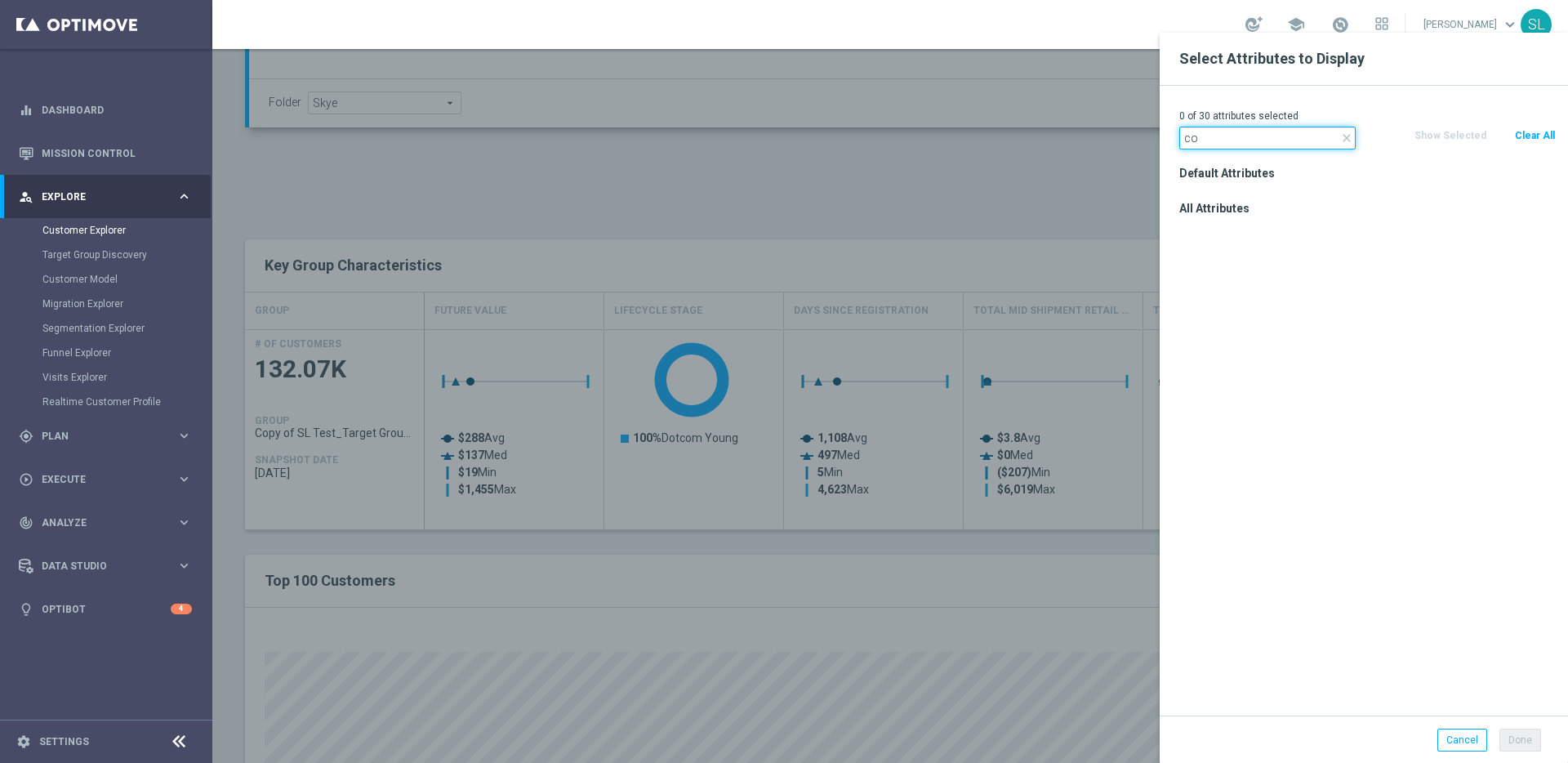
type input "c"
click at [1243, 141] on input "regi" at bounding box center [1268, 138] width 176 height 23
type input "regi"
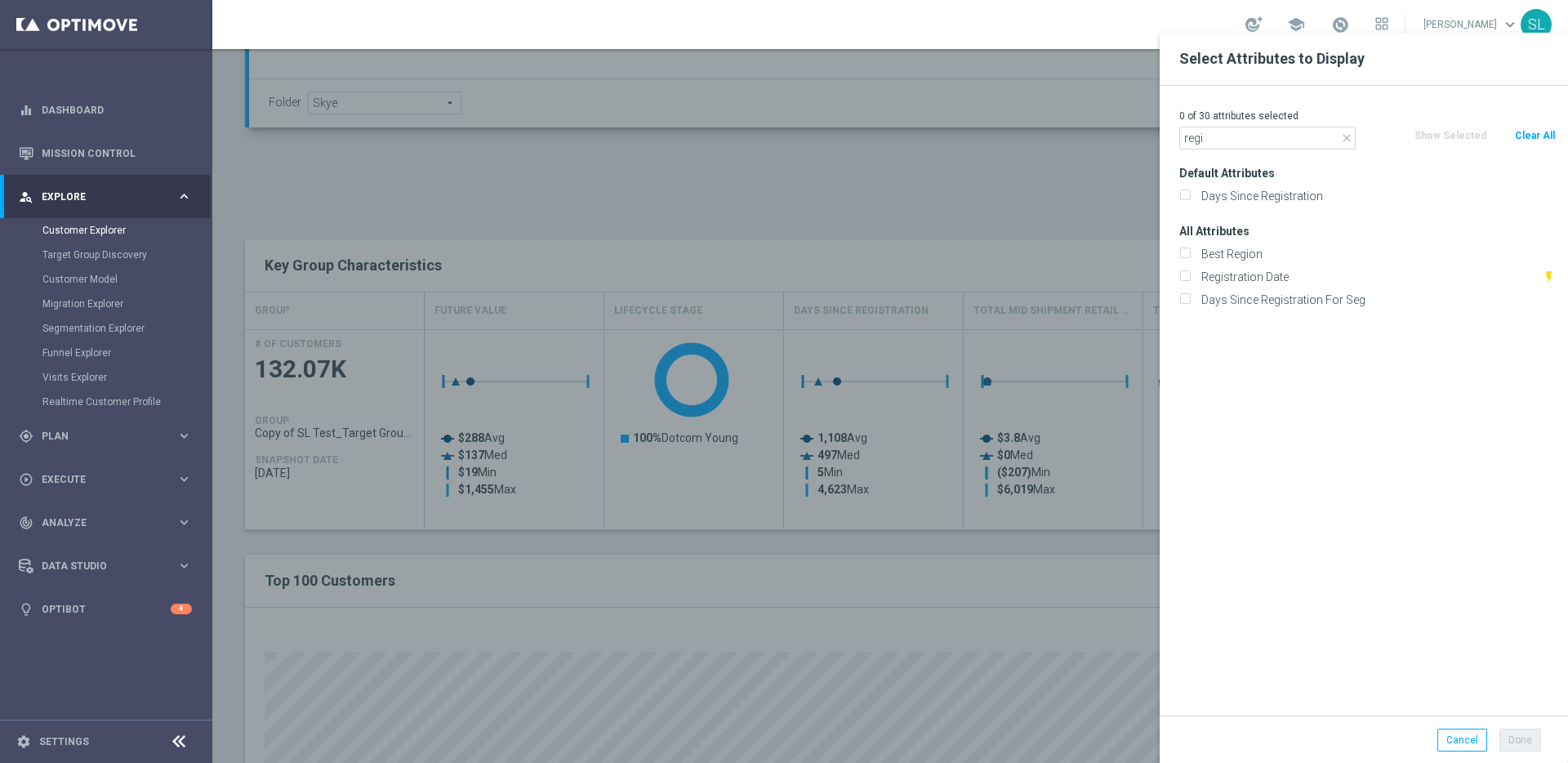
drag, startPoint x: 1220, startPoint y: 252, endPoint x: 1235, endPoint y: 230, distance: 26.6
click at [1220, 252] on label "Best Region" at bounding box center [1376, 253] width 360 height 14
click at [1190, 252] on input "Best Region" at bounding box center [1185, 256] width 11 height 11
checkbox input "true"
click at [1235, 143] on input "regi" at bounding box center [1268, 138] width 176 height 23
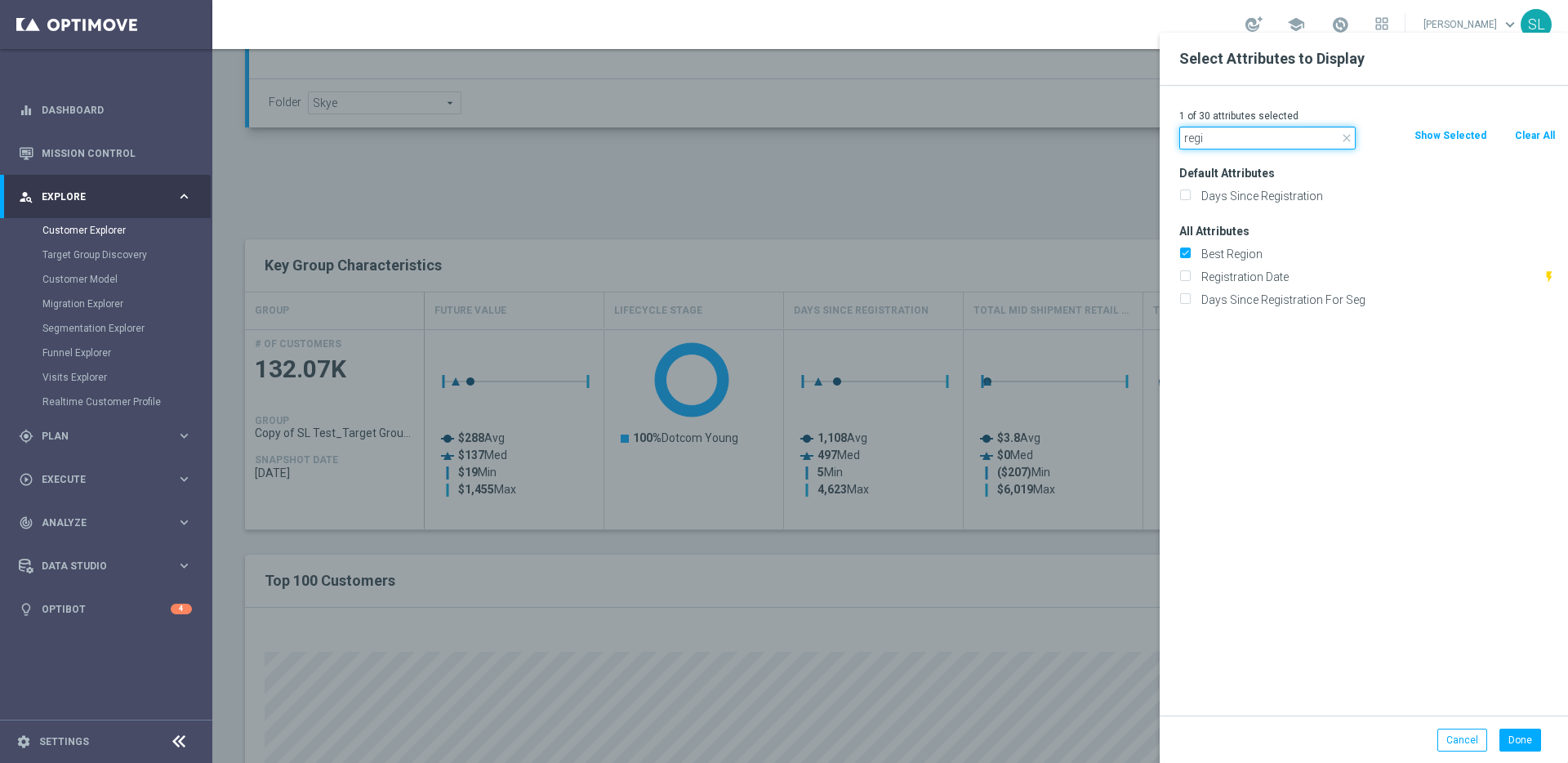
click at [1235, 143] on input "regi" at bounding box center [1268, 138] width 176 height 23
drag, startPoint x: 1178, startPoint y: 138, endPoint x: 1159, endPoint y: 138, distance: 19.0
type input "postal"
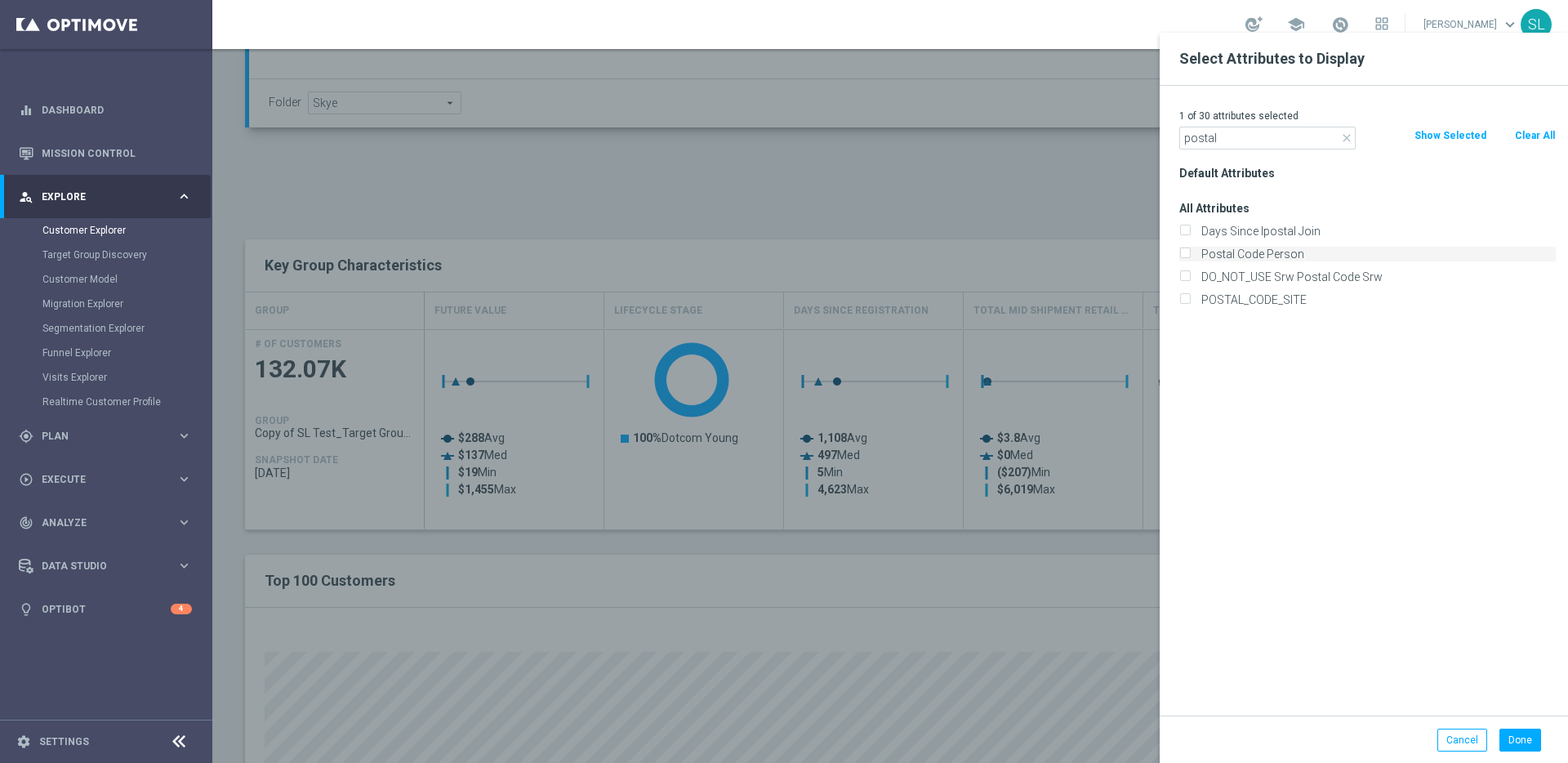
click at [1252, 253] on label "Postal Code Person" at bounding box center [1376, 253] width 360 height 14
click at [1190, 253] on input "Postal Code Person" at bounding box center [1185, 256] width 11 height 11
checkbox input "true"
click at [1249, 295] on label "POSTAL_CODE_SITE" at bounding box center [1376, 300] width 360 height 14
click at [1190, 296] on input "POSTAL_CODE_SITE" at bounding box center [1185, 301] width 11 height 11
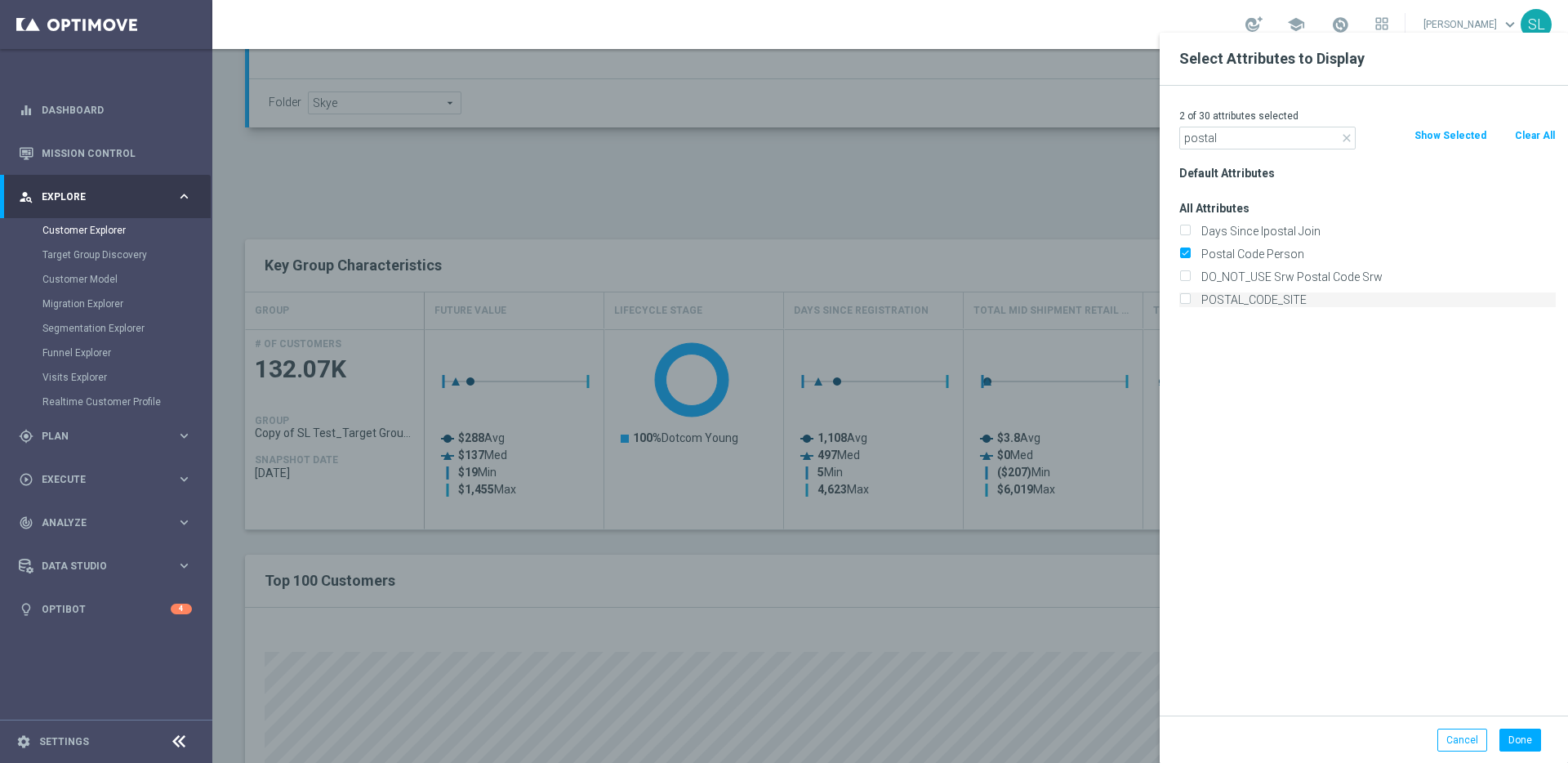
checkbox input "true"
click at [1533, 742] on button "Done" at bounding box center [1520, 739] width 41 height 23
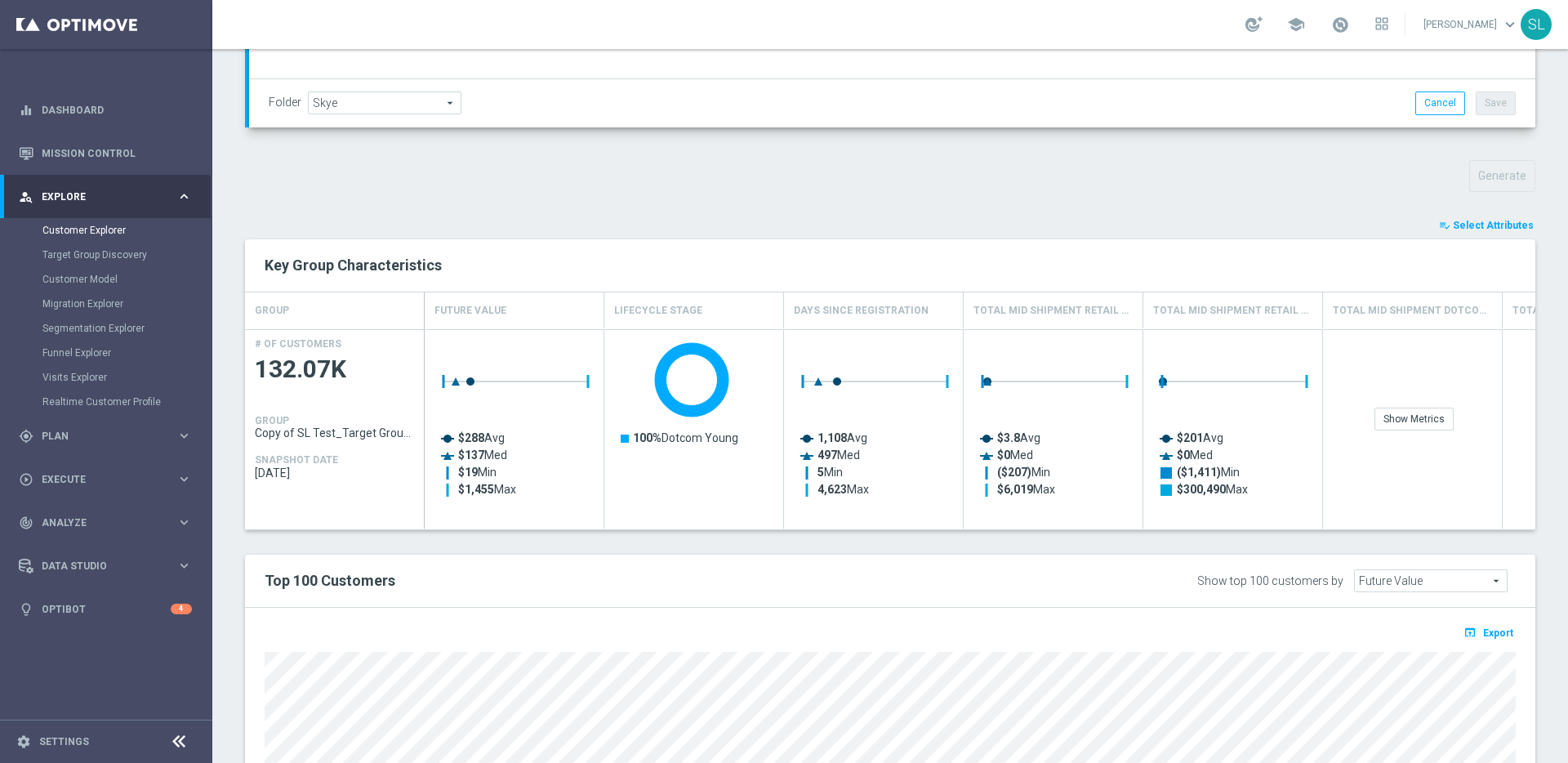
type input "Search"
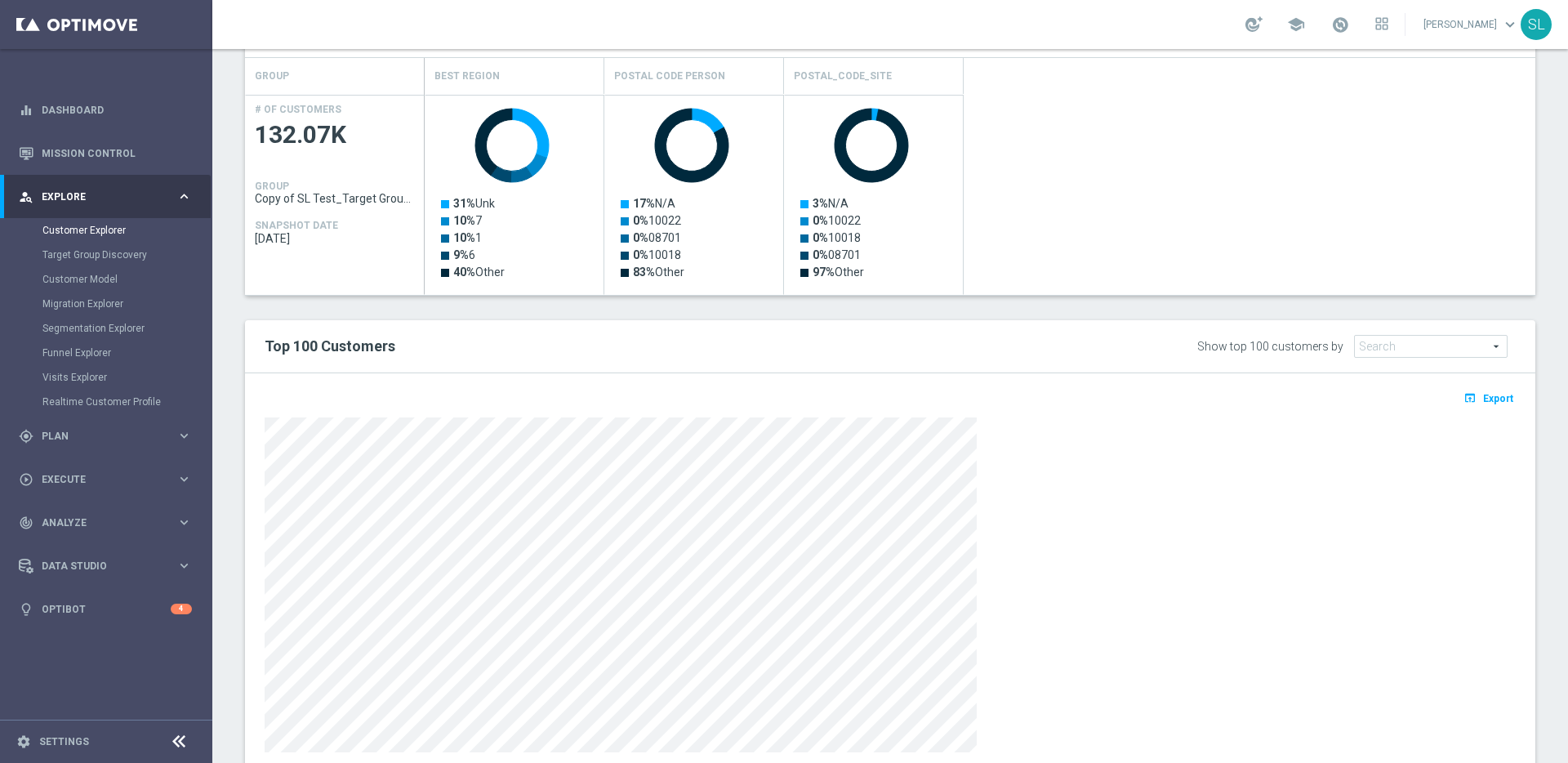
scroll to position [765, 0]
